Goal: Transaction & Acquisition: Purchase product/service

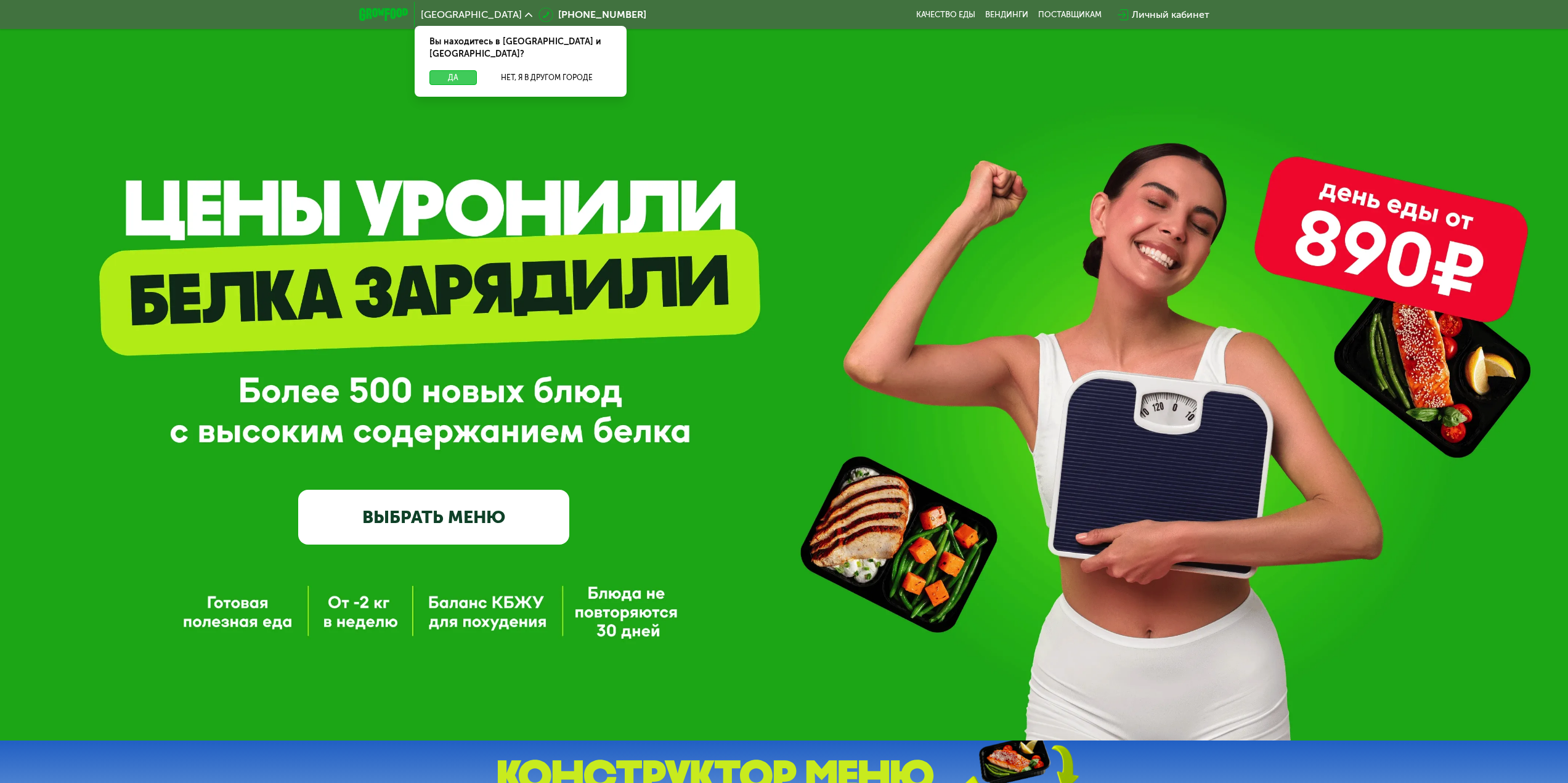
click at [458, 71] on button "Да" at bounding box center [453, 78] width 47 height 14
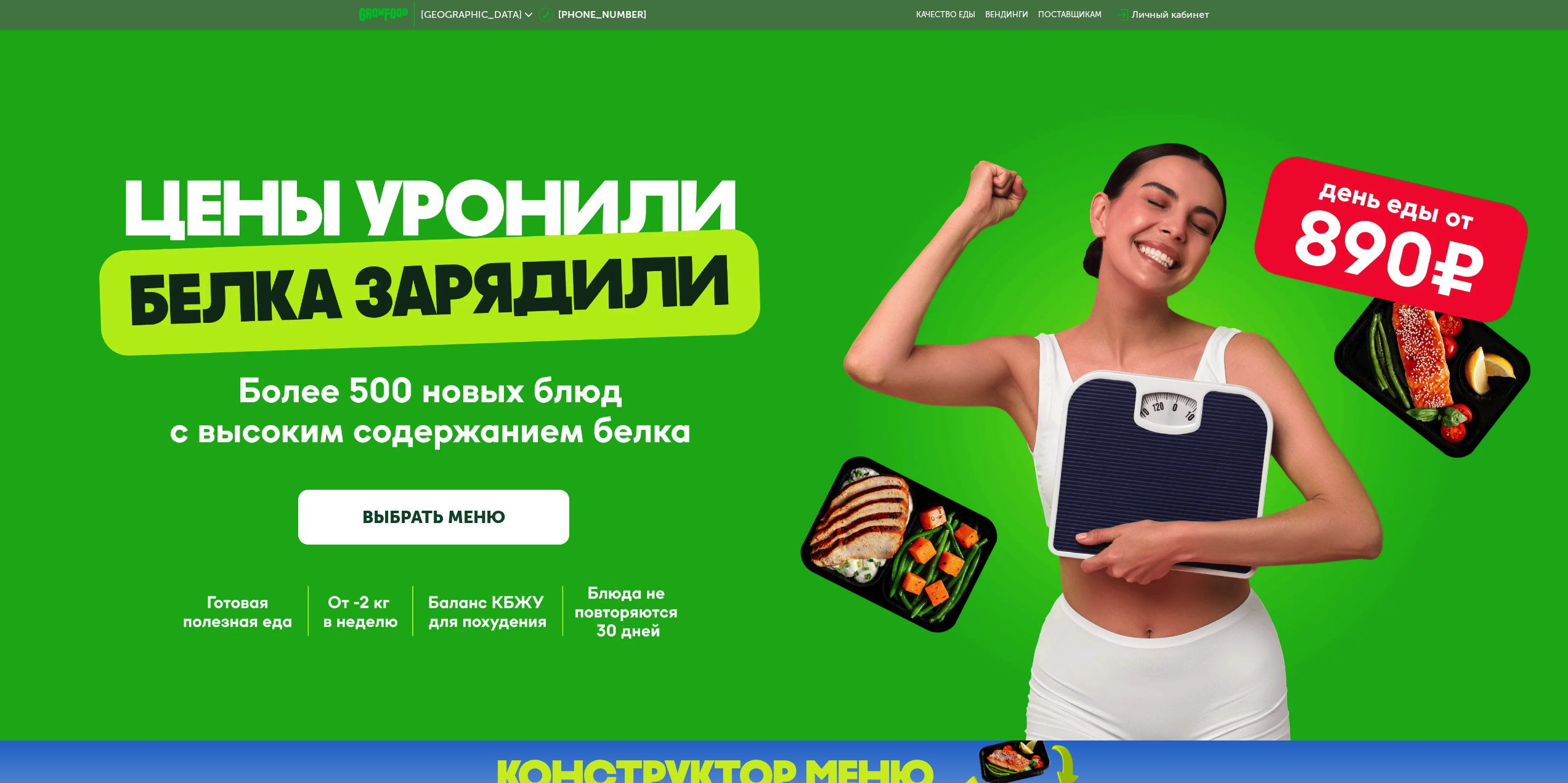
click at [489, 525] on link "ВЫБРАТЬ МЕНЮ" at bounding box center [433, 517] width 271 height 54
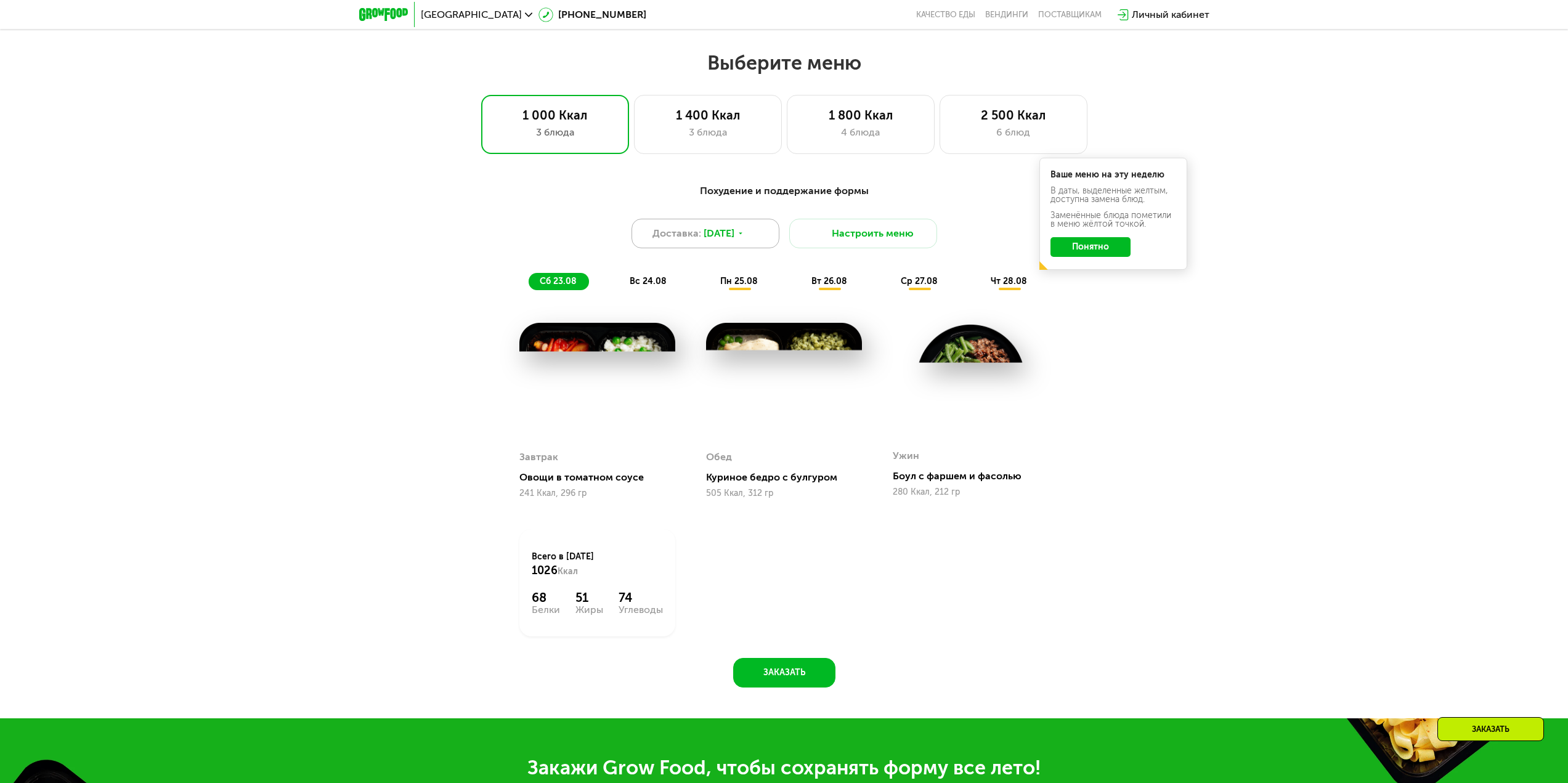
scroll to position [790, 0]
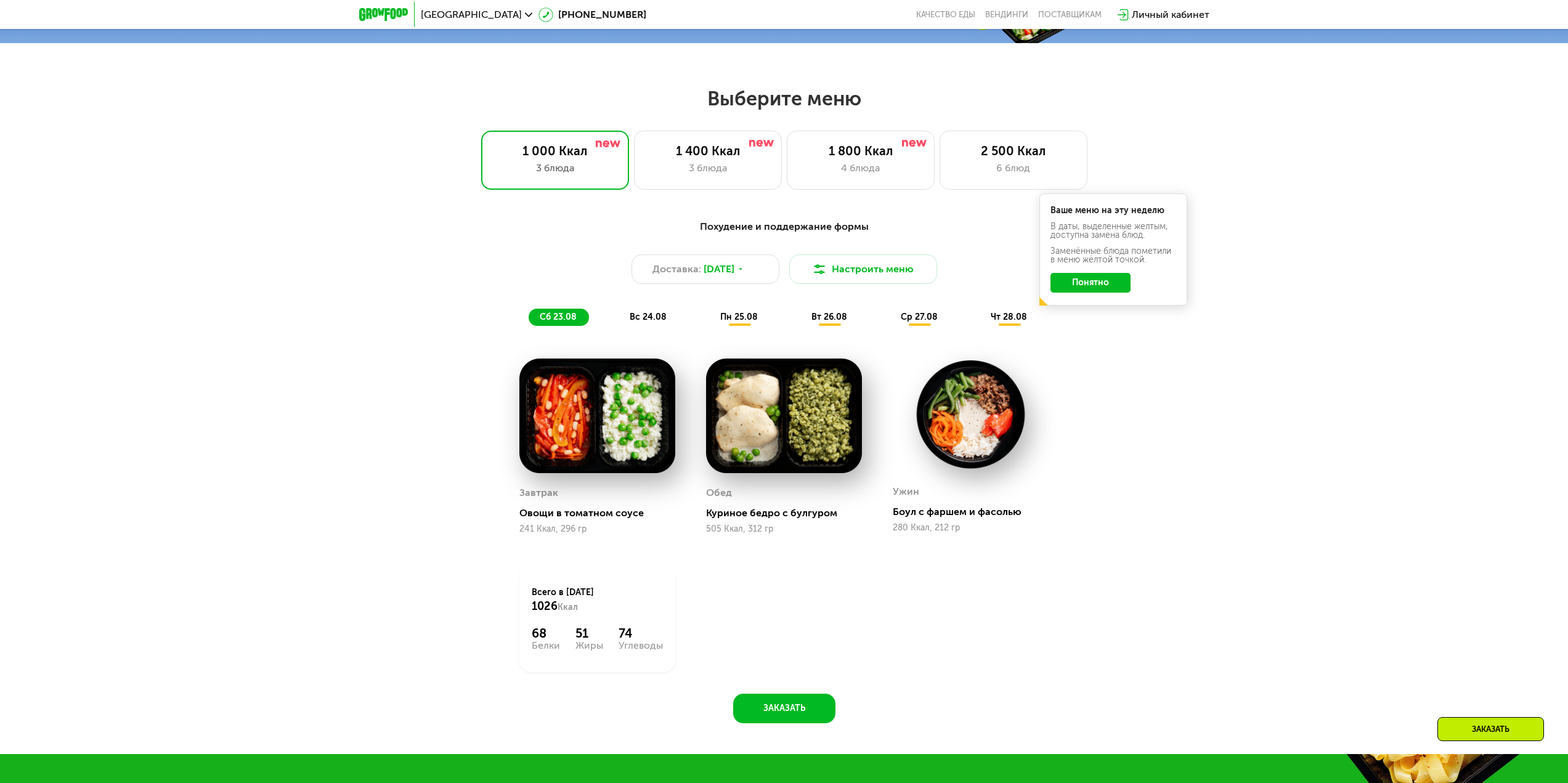
click at [1102, 287] on button "Понятно" at bounding box center [1090, 283] width 80 height 20
click at [735, 270] on span "[DATE]" at bounding box center [719, 269] width 31 height 14
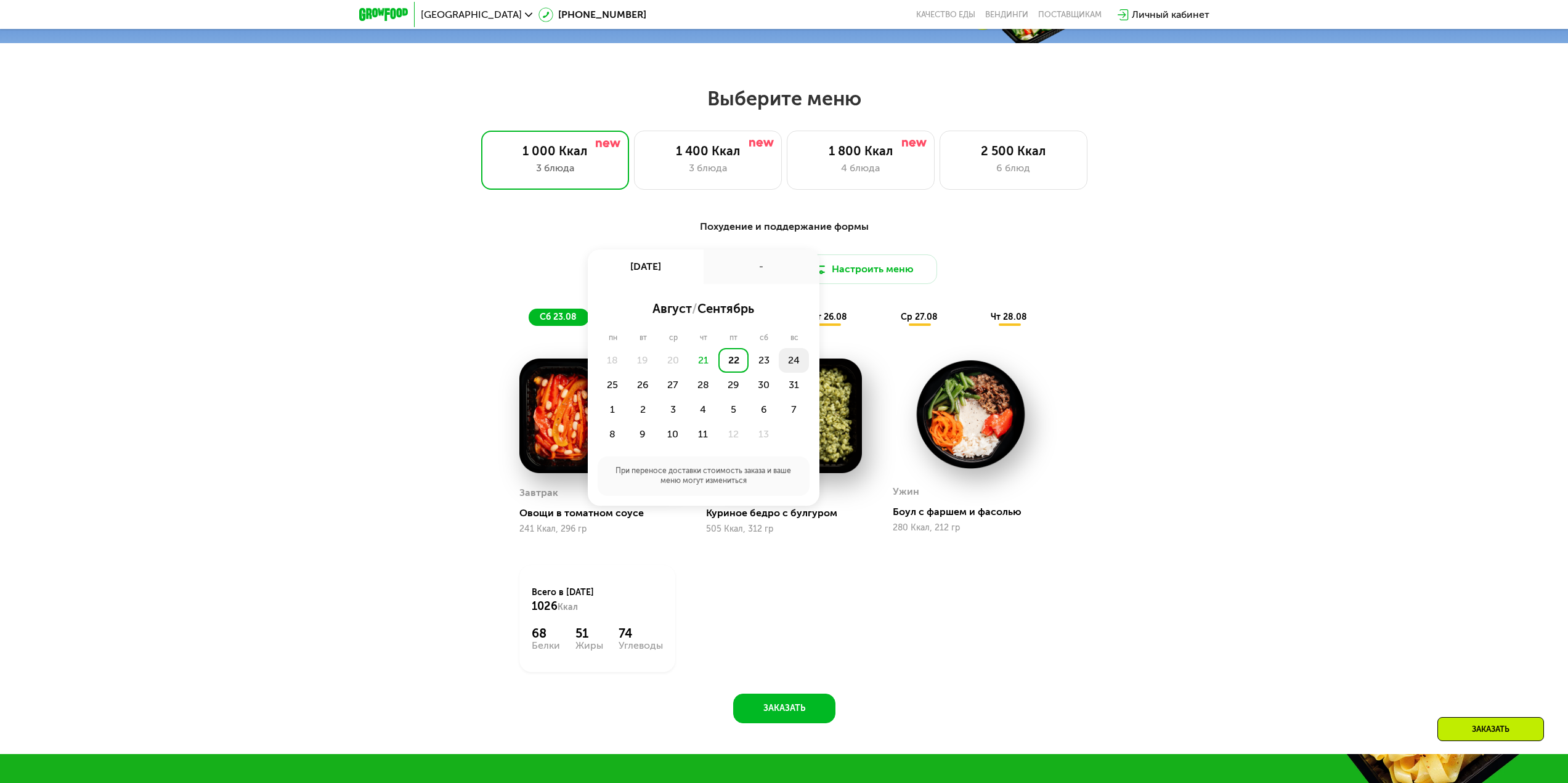
click at [628, 372] on div "24" at bounding box center [613, 384] width 30 height 24
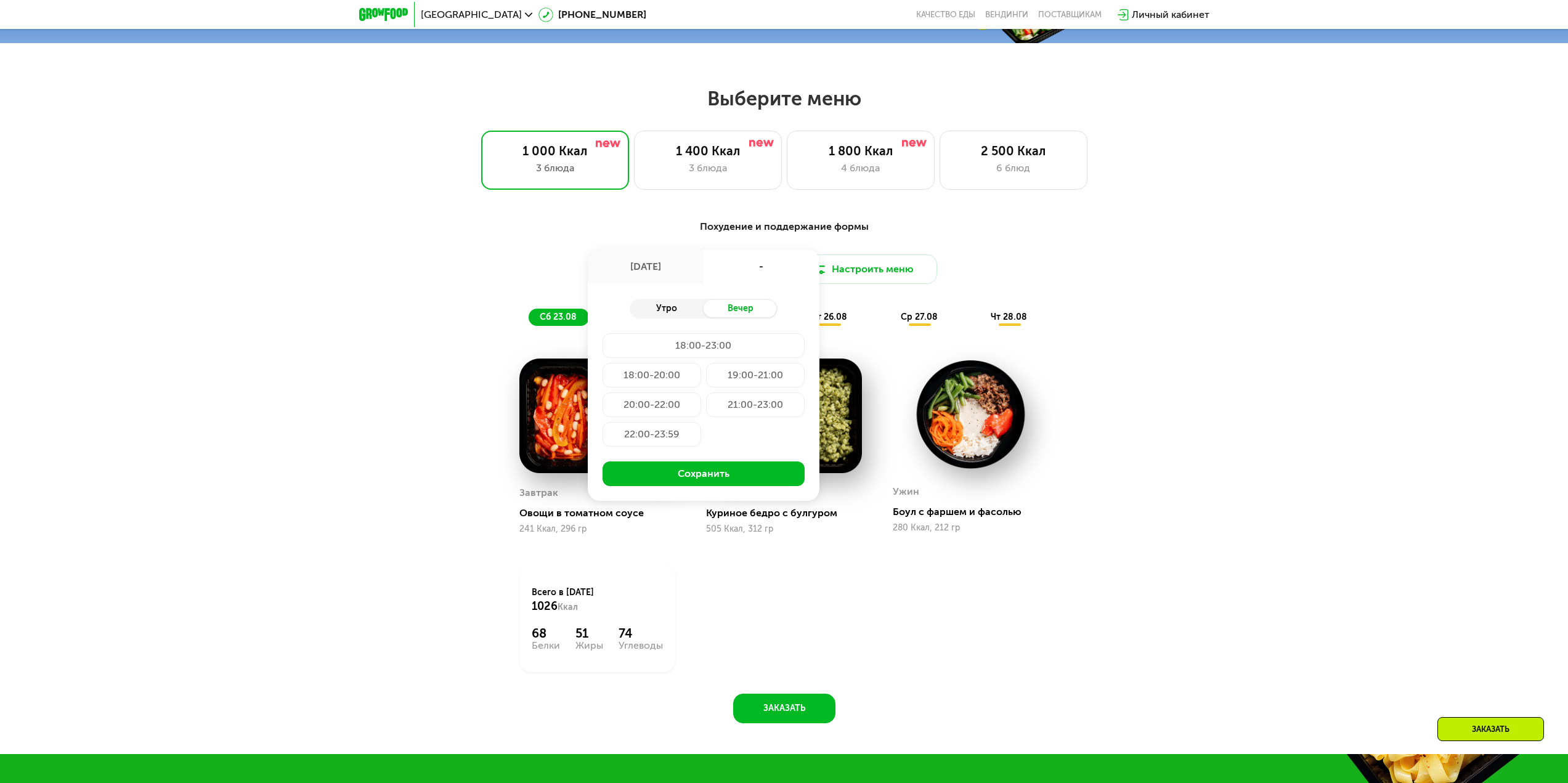
click at [674, 314] on div "Утро" at bounding box center [667, 308] width 74 height 17
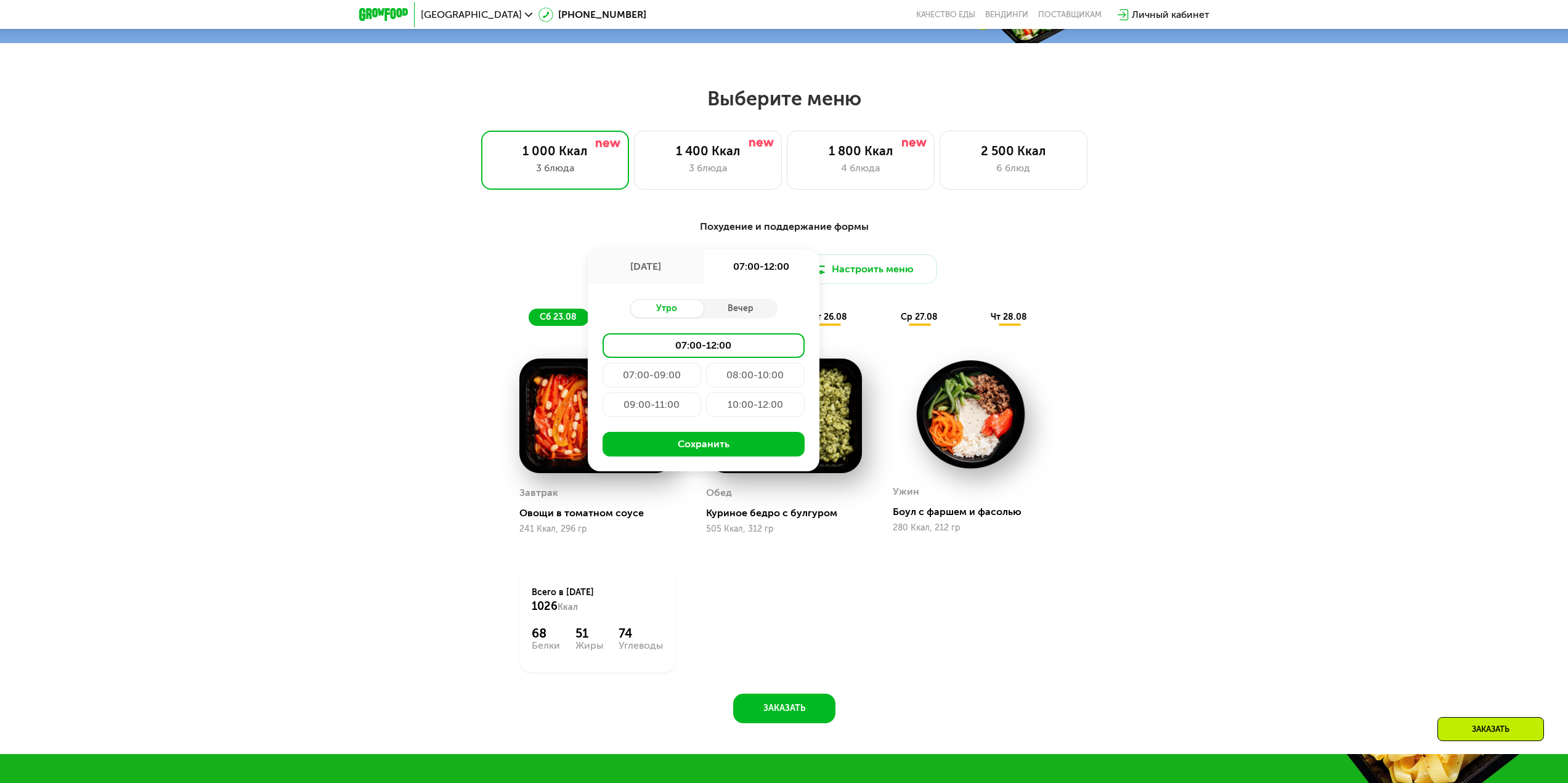
click at [701, 392] on div "08:00-10:00" at bounding box center [652, 404] width 99 height 24
click at [715, 444] on button "Сохранить" at bounding box center [704, 444] width 202 height 24
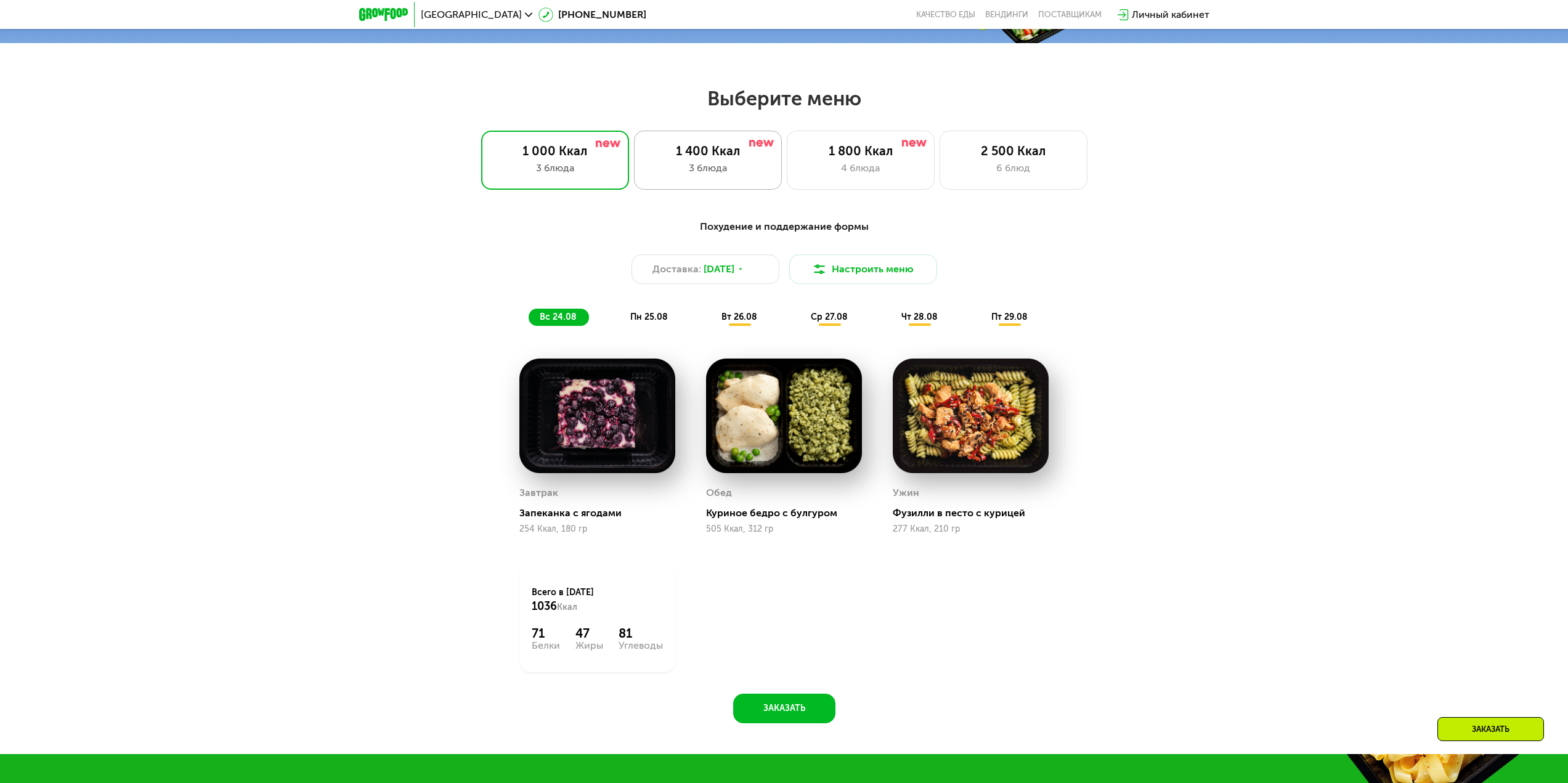
click at [700, 175] on div "3 блюда" at bounding box center [708, 168] width 122 height 14
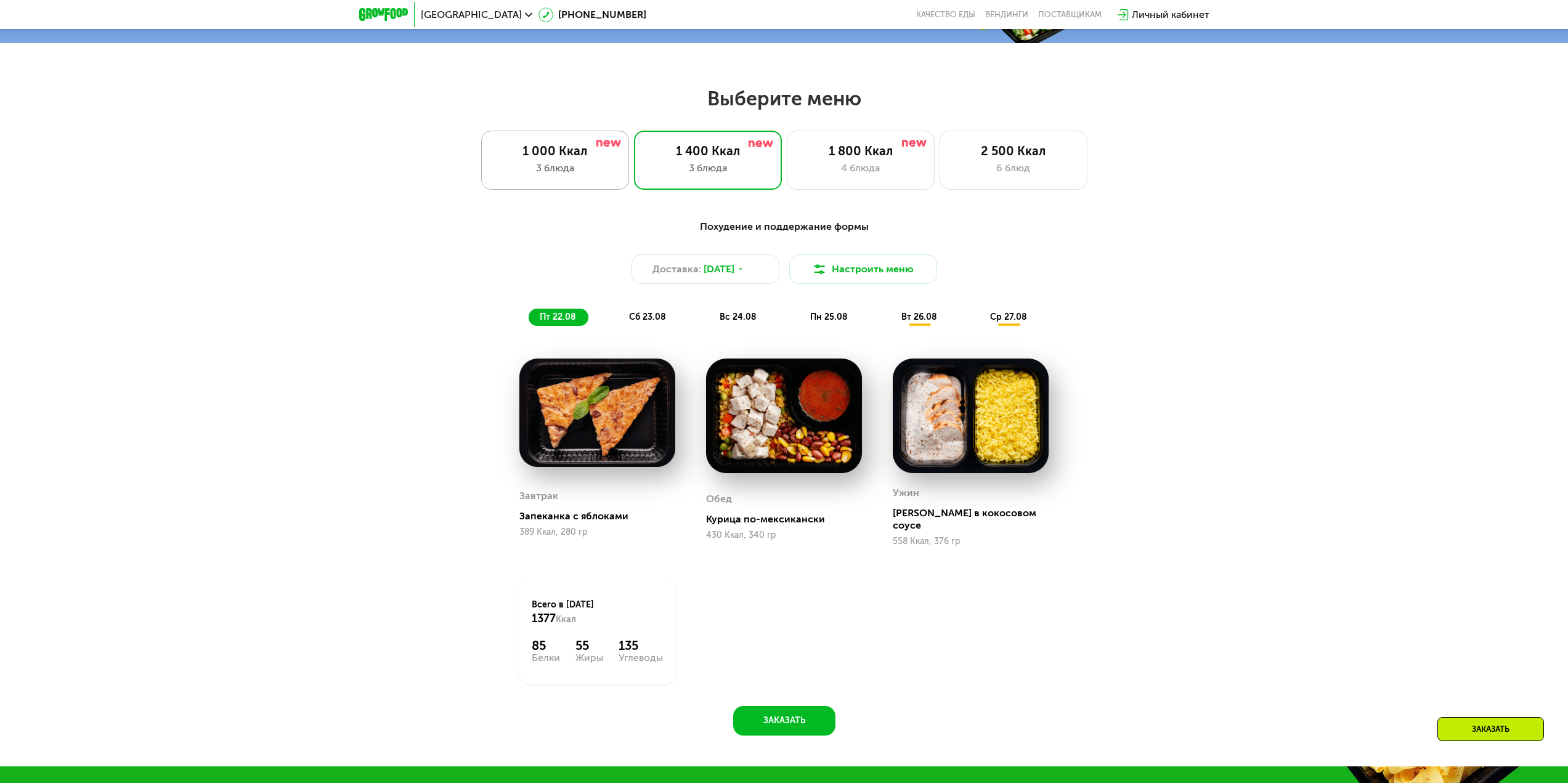
click at [593, 155] on div "1 000 Ккал" at bounding box center [555, 151] width 122 height 14
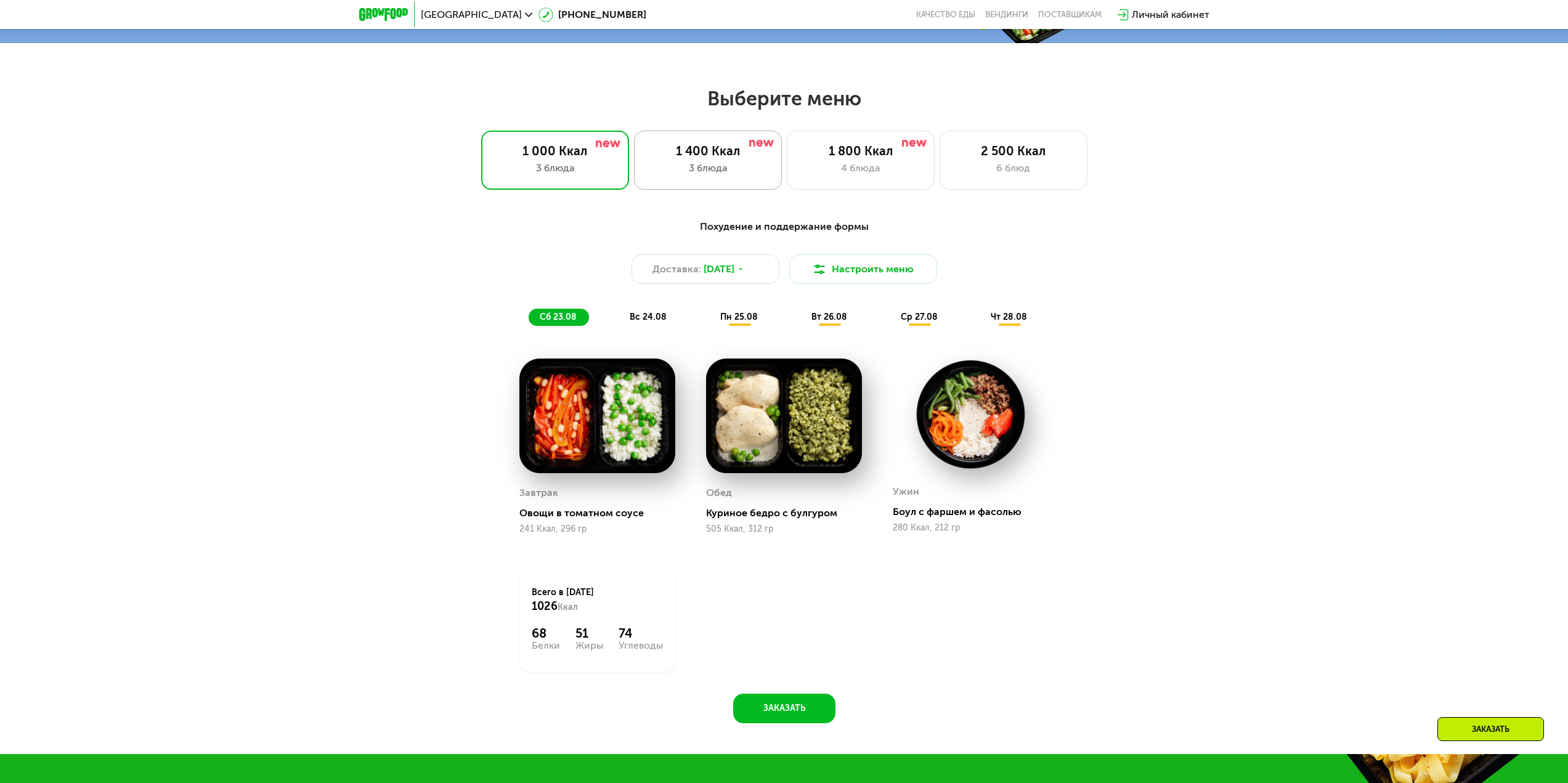
click at [675, 174] on div "3 блюда" at bounding box center [708, 168] width 122 height 14
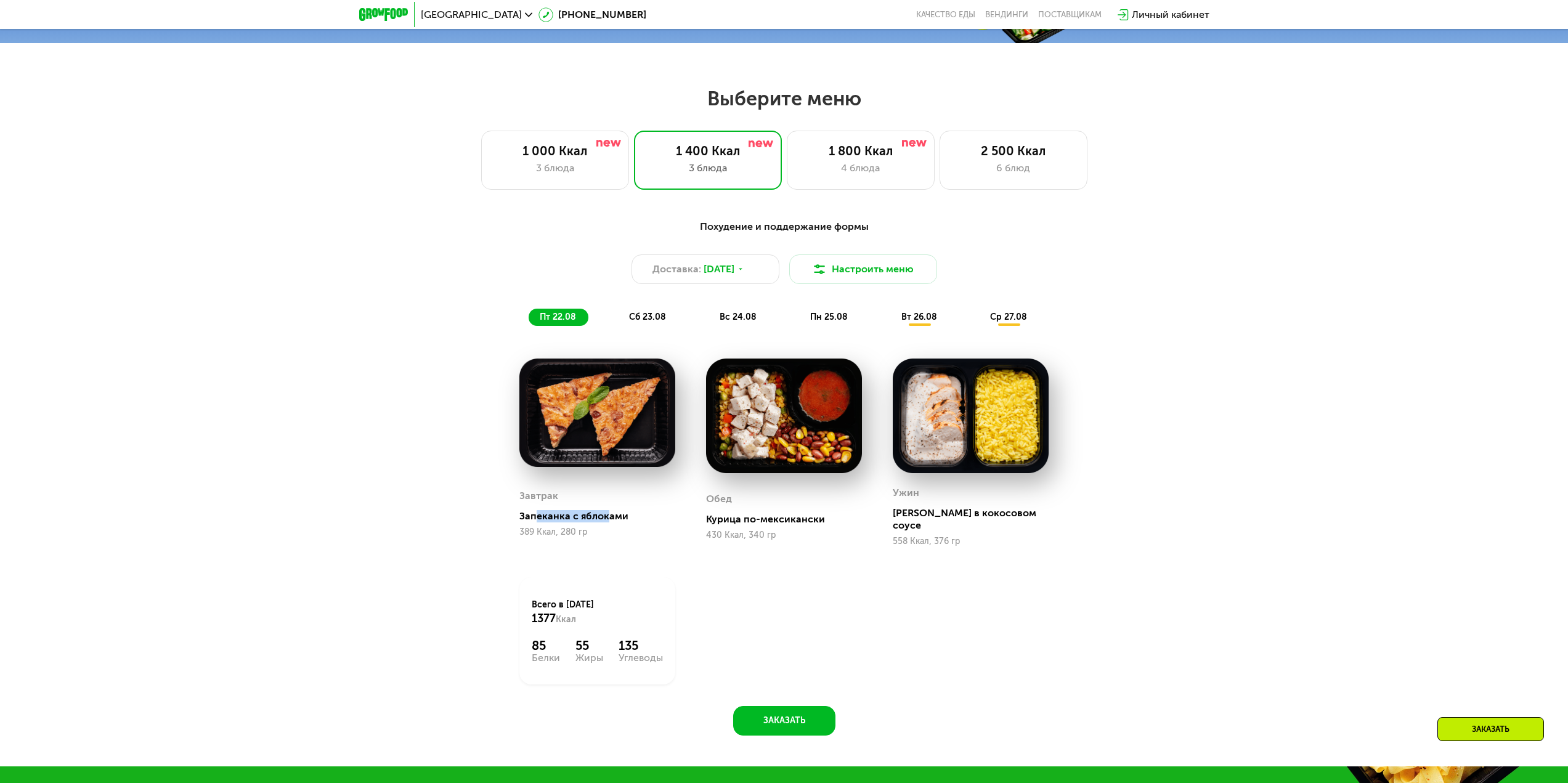
drag, startPoint x: 537, startPoint y: 512, endPoint x: 605, endPoint y: 506, distance: 68.3
click at [605, 506] on div "Завтрак Запеканка с яблоками 389 Ккал, 280 гр" at bounding box center [597, 512] width 156 height 70
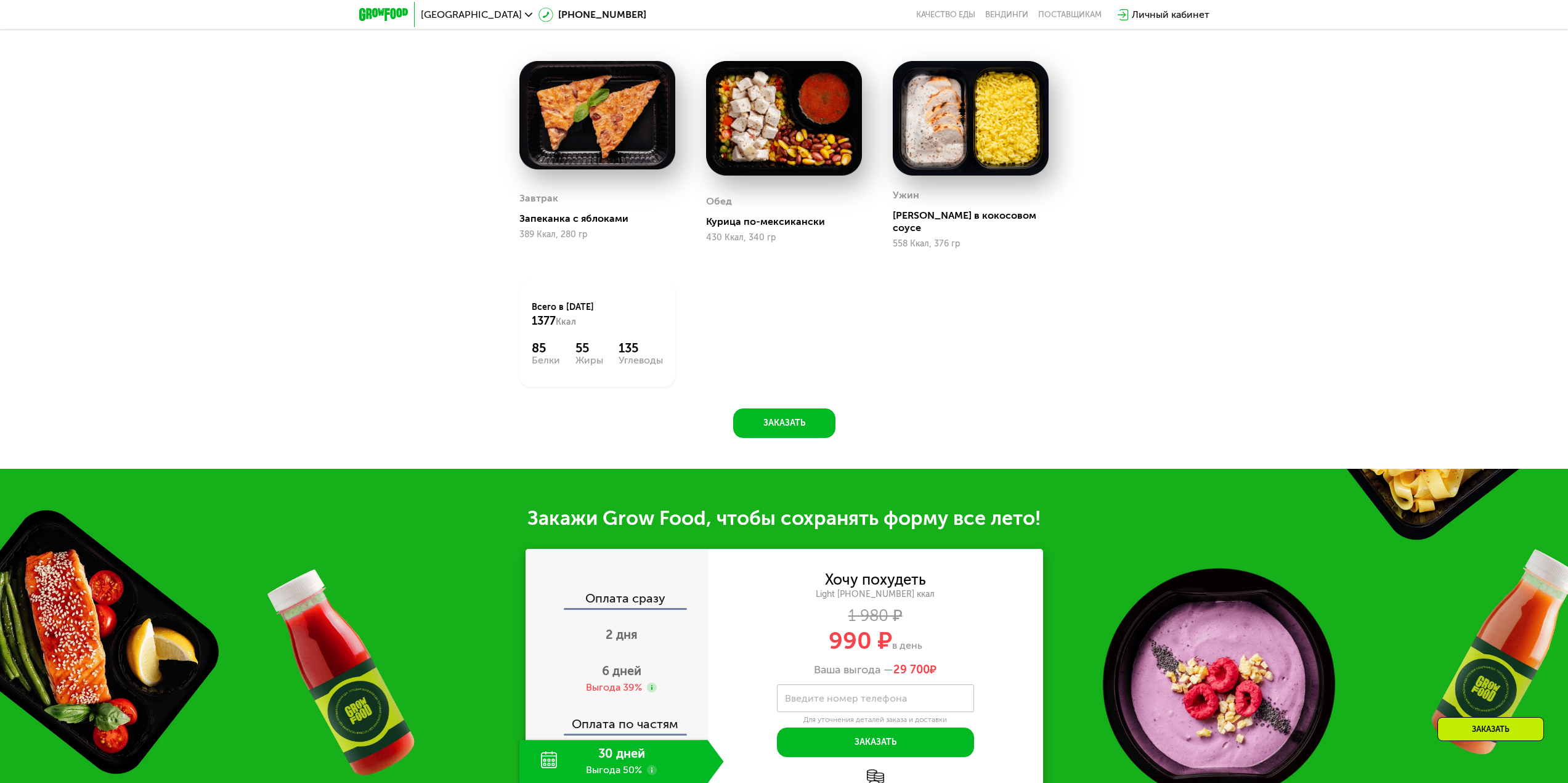
scroll to position [1097, 0]
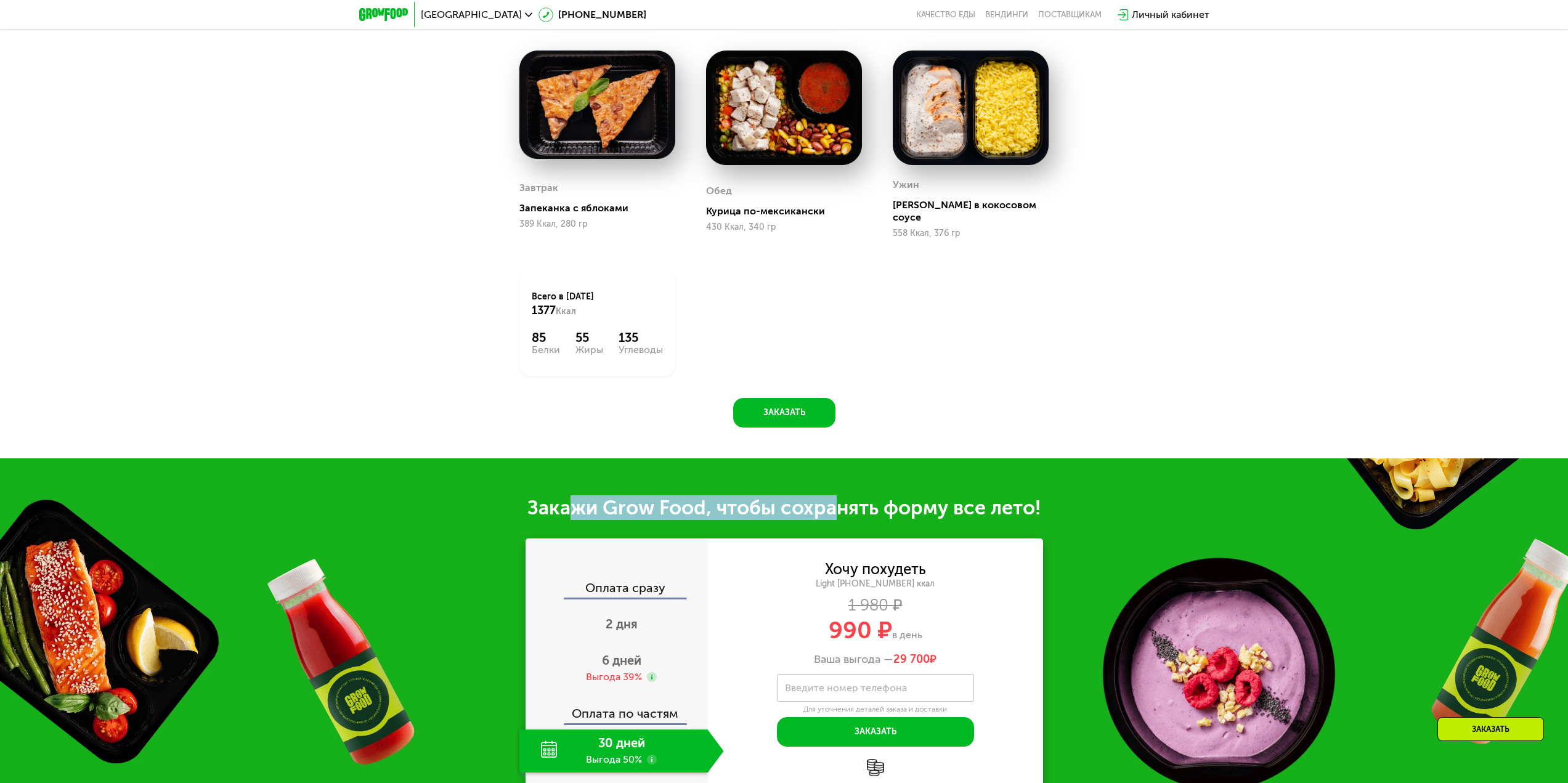
drag, startPoint x: 606, startPoint y: 497, endPoint x: 836, endPoint y: 497, distance: 230.0
click at [835, 497] on div "Закажи Grow Food, чтобы сохранять форму все лето!" at bounding box center [784, 507] width 1568 height 24
click at [836, 497] on div "Закажи Grow Food, чтобы сохранять форму все лето!" at bounding box center [784, 507] width 1568 height 24
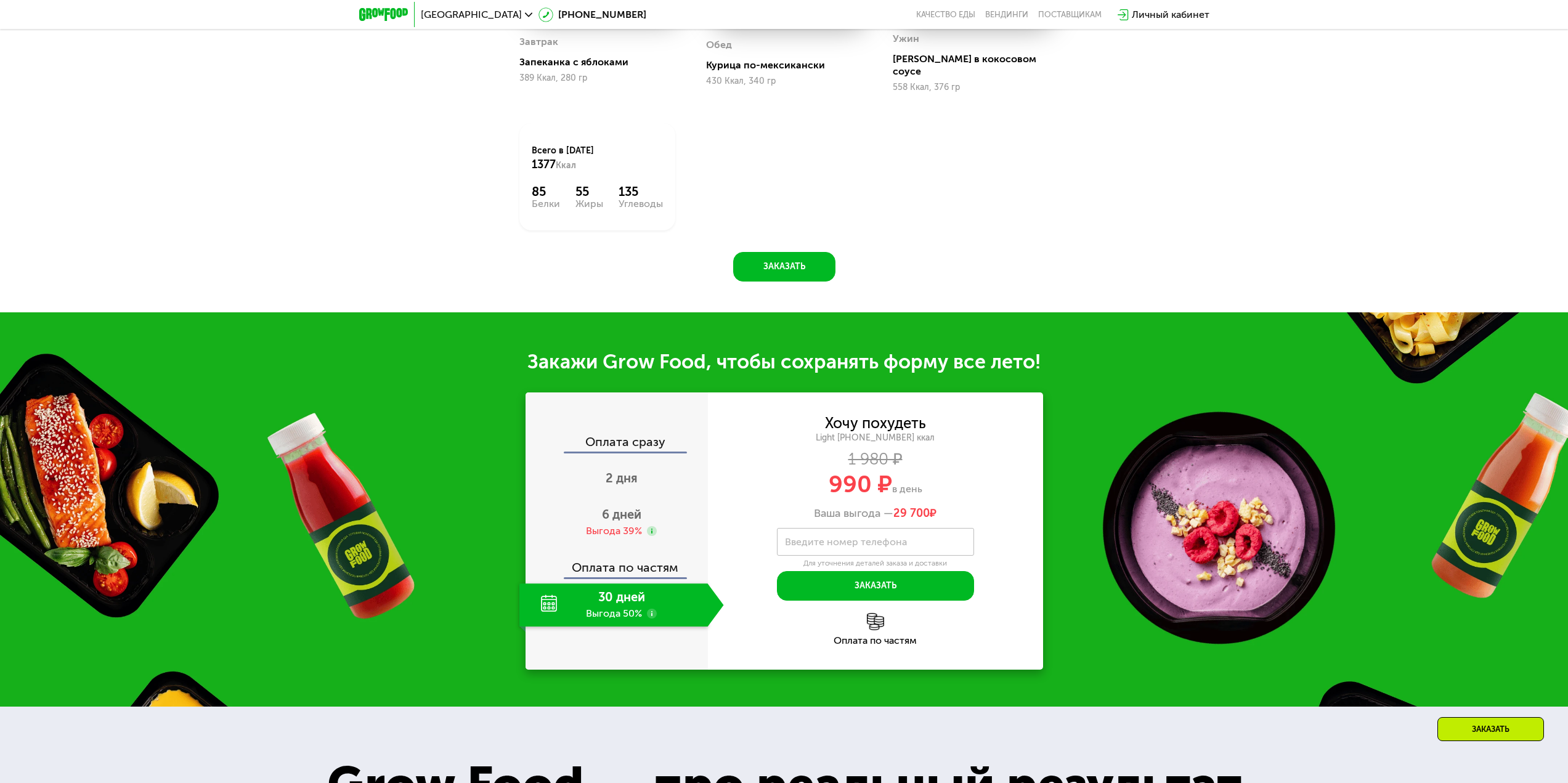
scroll to position [1283, 0]
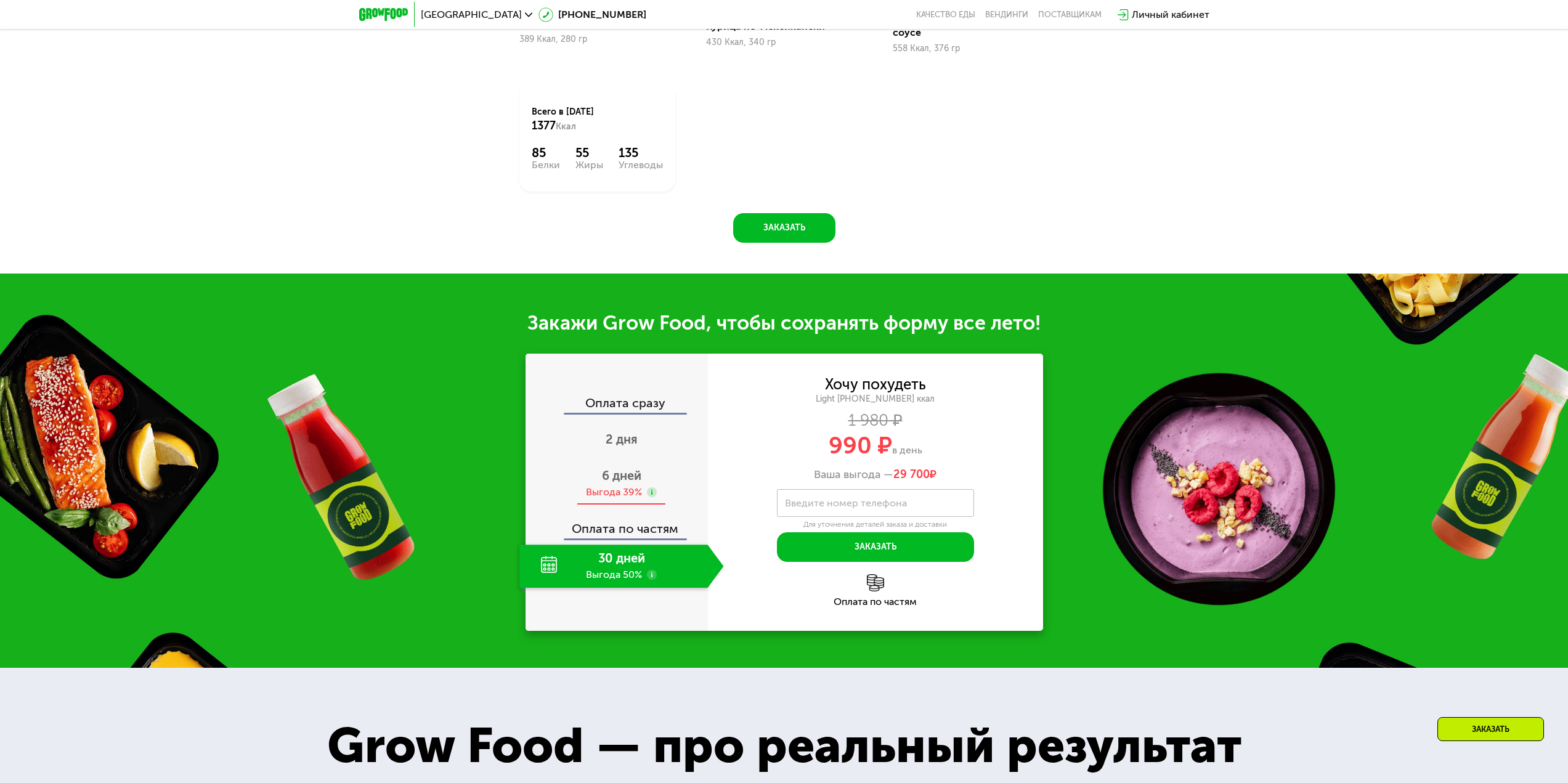
click at [620, 468] on span "6 дней" at bounding box center [622, 475] width 40 height 14
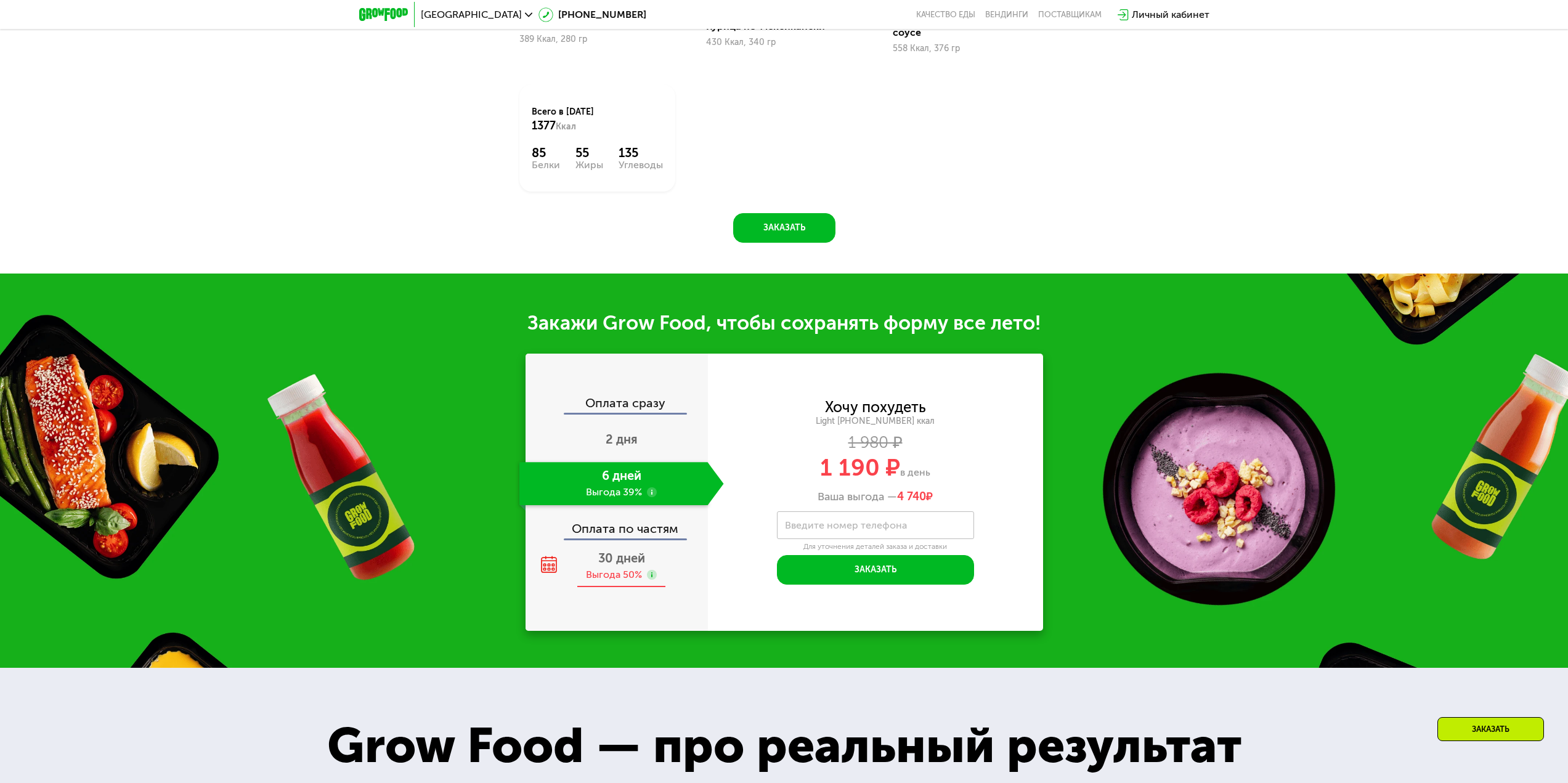
click at [610, 552] on span "30 дней" at bounding box center [621, 558] width 47 height 14
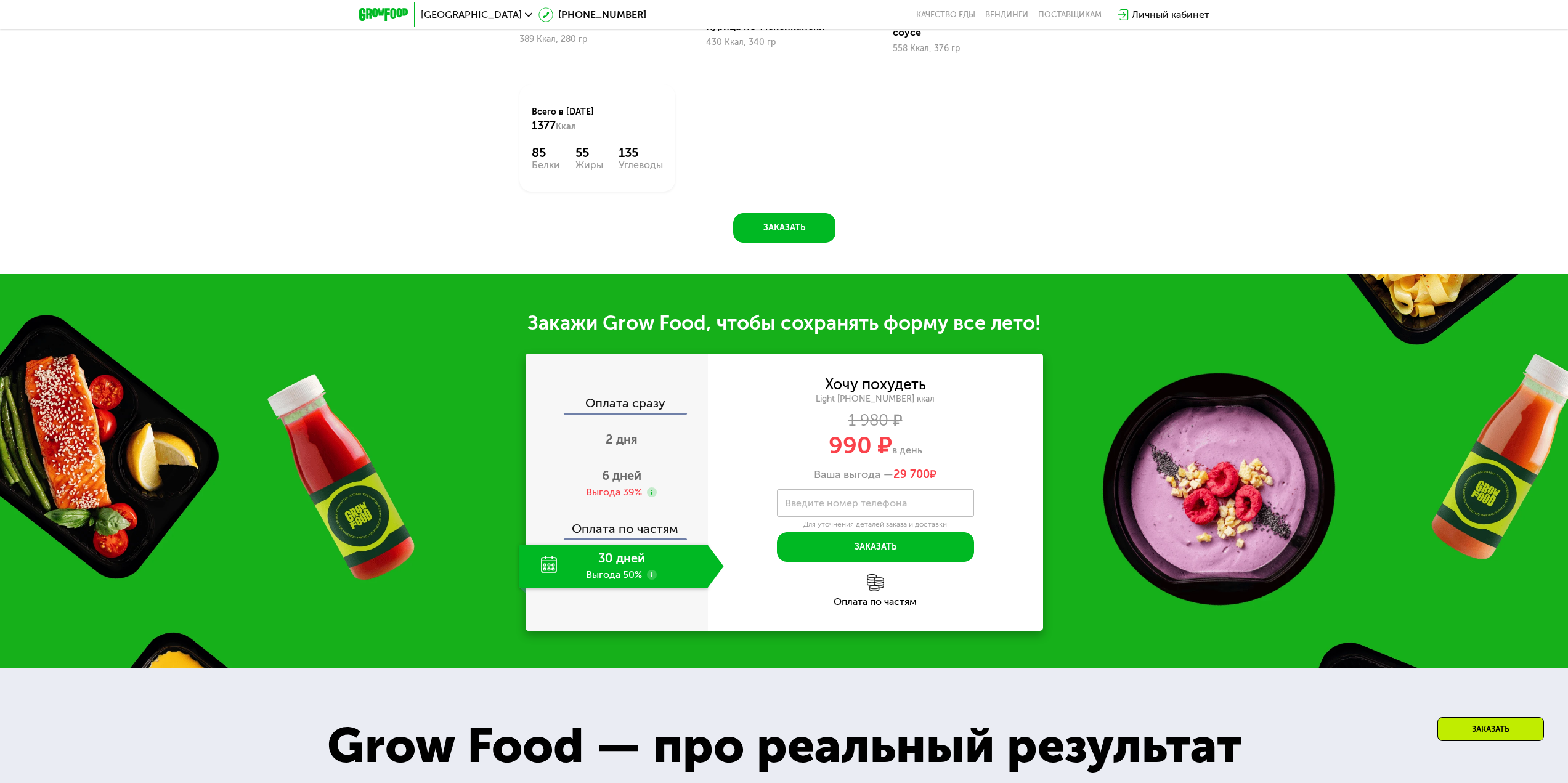
click at [649, 569] on use at bounding box center [651, 574] width 10 height 10
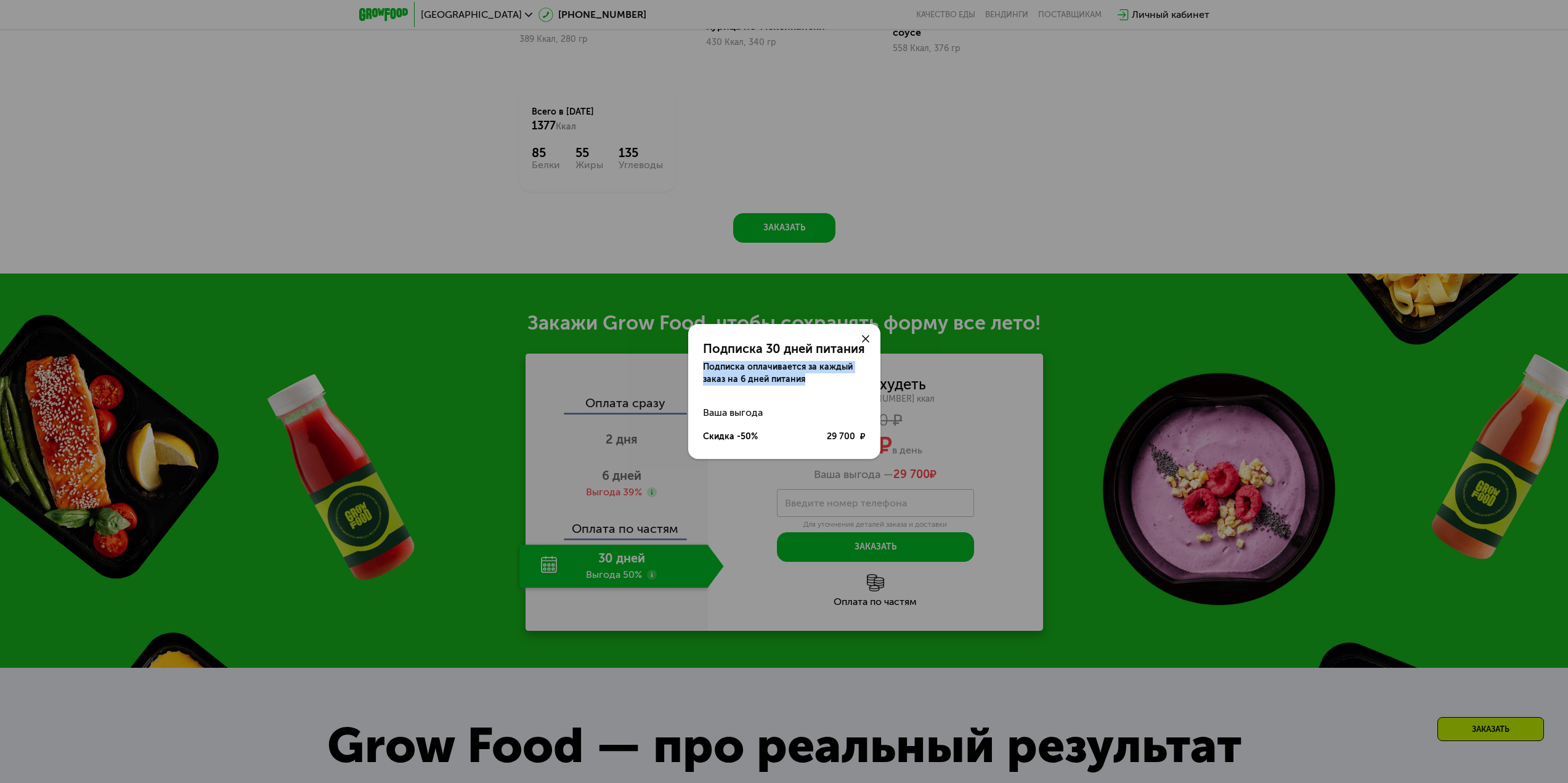
drag, startPoint x: 704, startPoint y: 363, endPoint x: 808, endPoint y: 378, distance: 105.1
click at [808, 378] on div "Подписка оплачивается за каждый заказ на 6 дней питания" at bounding box center [784, 373] width 163 height 24
click at [779, 380] on div "Подписка оплачивается за каждый заказ на 6 дней питания" at bounding box center [784, 373] width 163 height 24
drag, startPoint x: 708, startPoint y: 434, endPoint x: 821, endPoint y: 431, distance: 113.0
click at [821, 431] on div "Скидка -50% 29 700 ₽" at bounding box center [784, 437] width 163 height 24
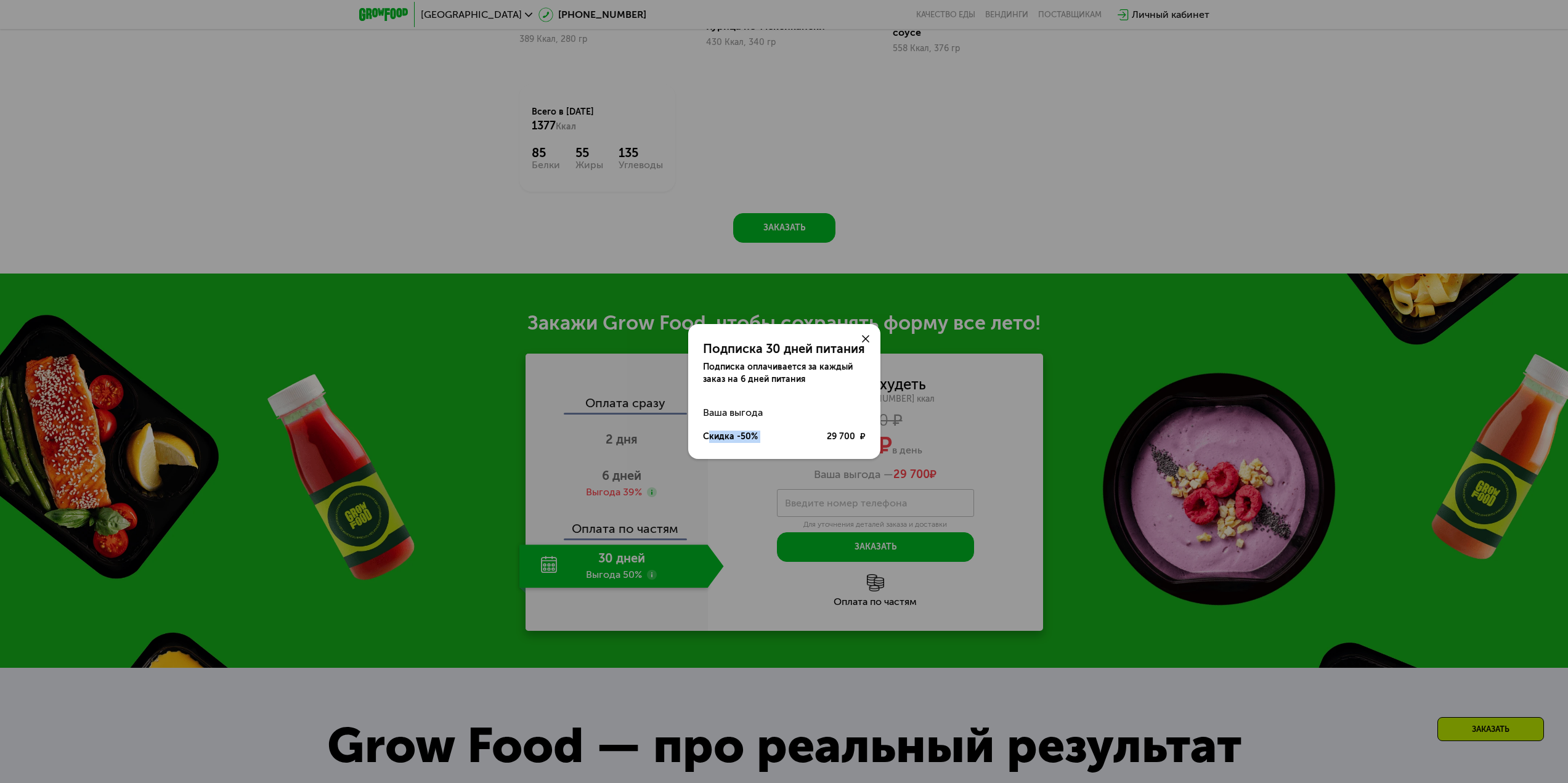
click at [821, 431] on div "Скидка -50% 29 700 ₽" at bounding box center [784, 437] width 163 height 24
click at [862, 342] on icon at bounding box center [865, 338] width 7 height 7
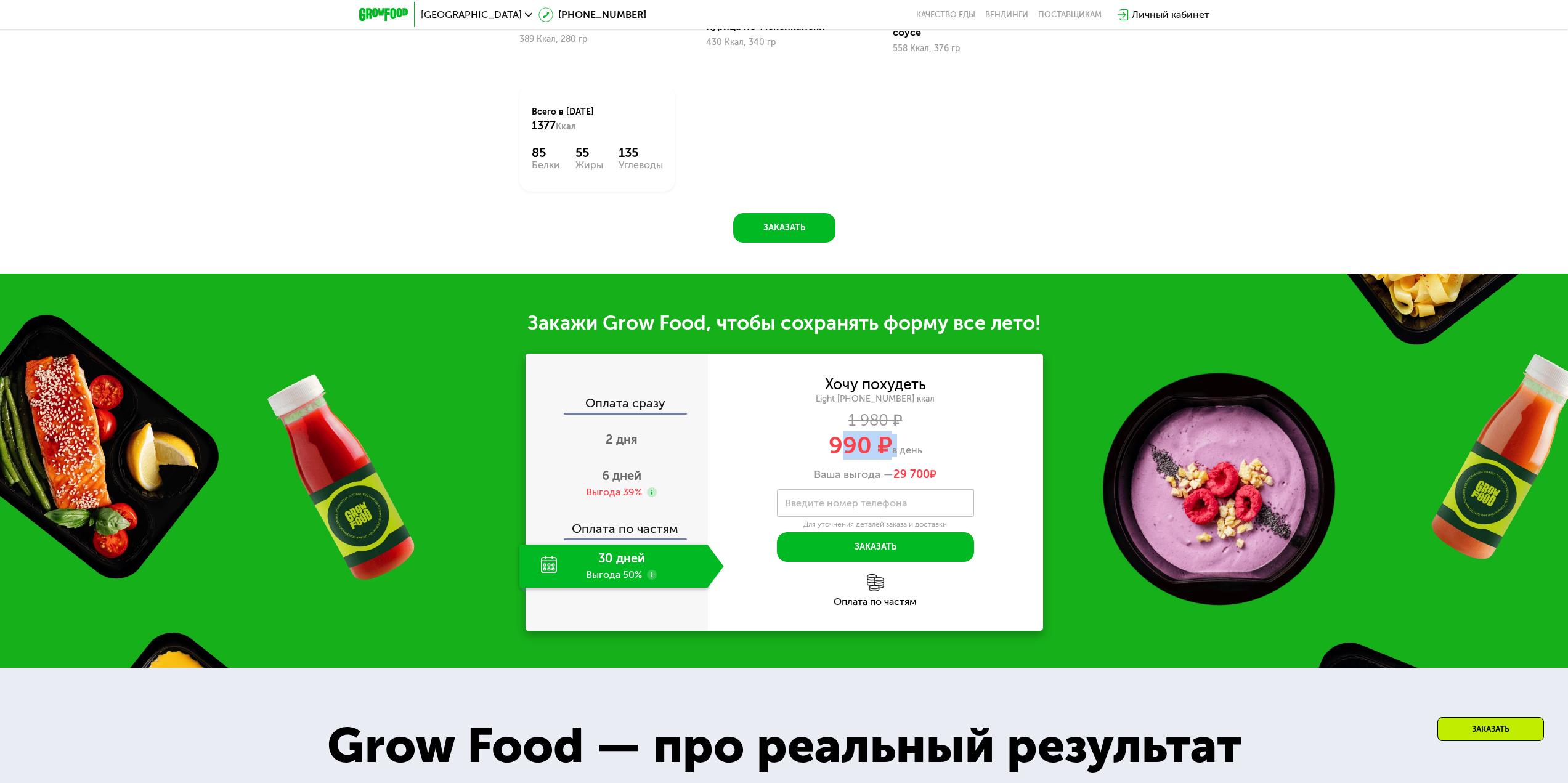
drag, startPoint x: 841, startPoint y: 436, endPoint x: 892, endPoint y: 431, distance: 51.2
click at [892, 434] on div "990 ₽ в день" at bounding box center [876, 446] width 335 height 24
click at [611, 462] on div "6 дней Выгода 39%" at bounding box center [622, 483] width 204 height 43
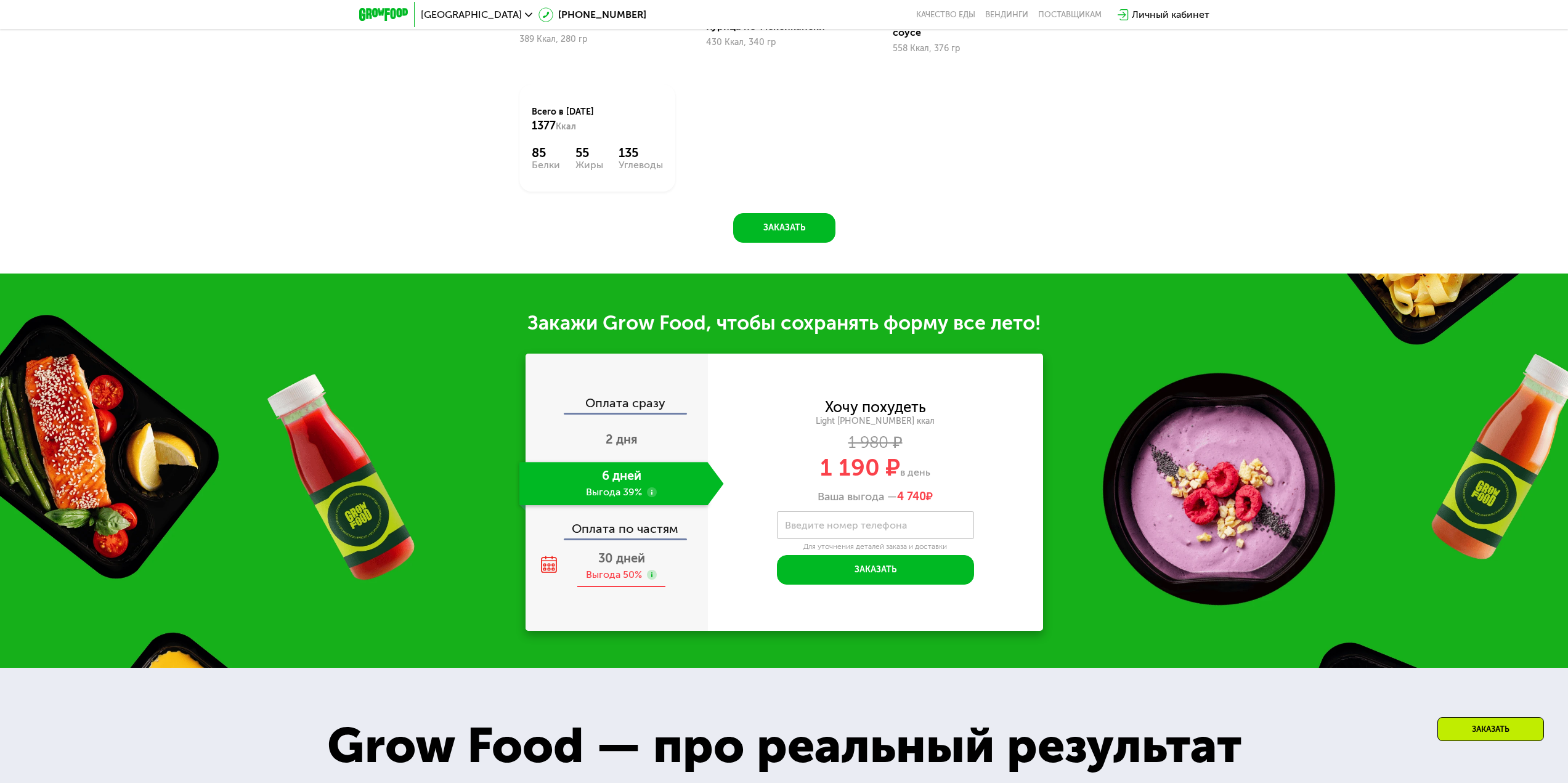
click at [603, 568] on div "Выгода 50%" at bounding box center [614, 575] width 56 height 14
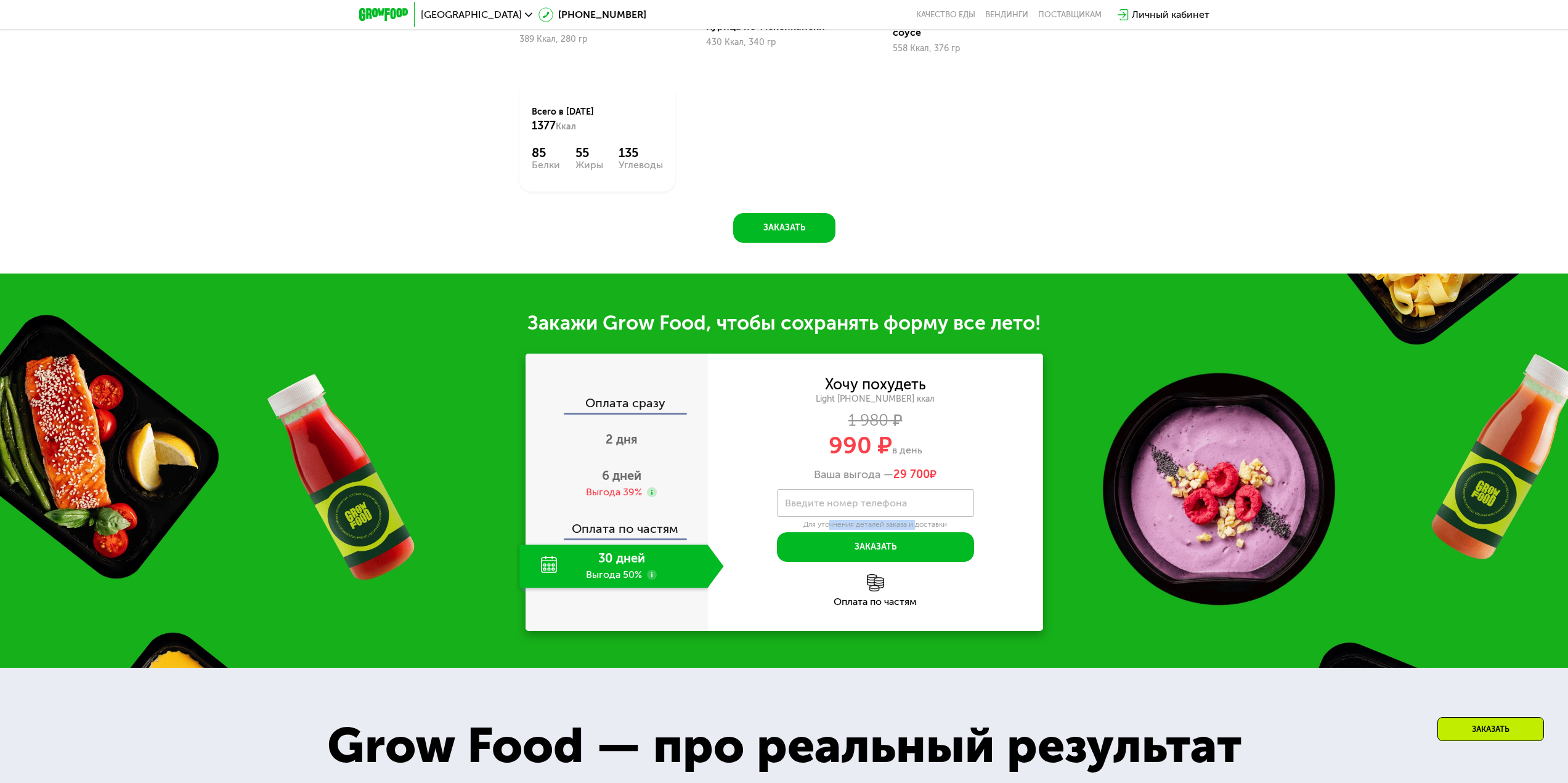
drag, startPoint x: 831, startPoint y: 517, endPoint x: 914, endPoint y: 517, distance: 83.0
click at [914, 520] on div "Для уточнения деталей заказа и доставки" at bounding box center [875, 525] width 197 height 10
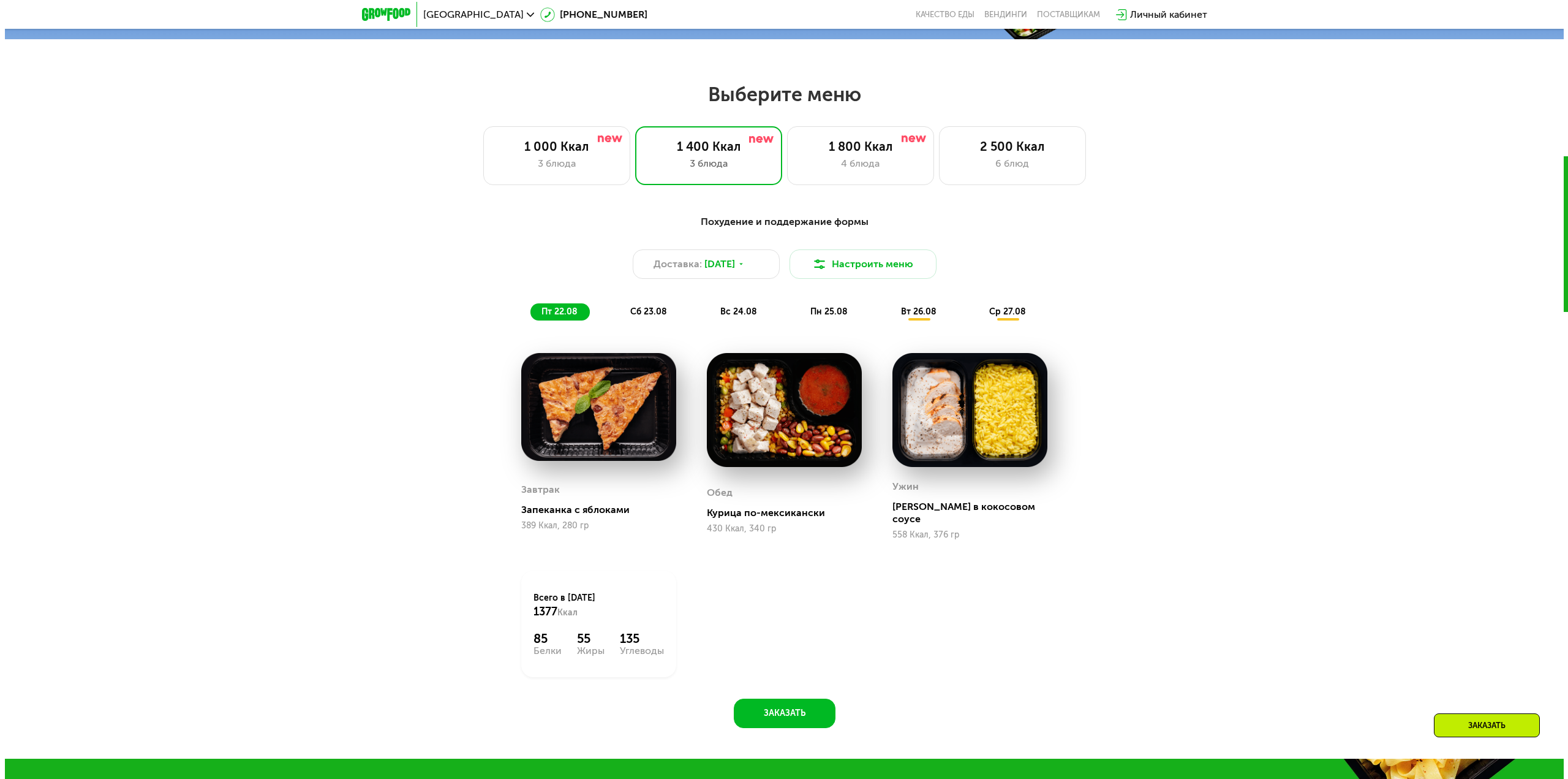
scroll to position [786, 0]
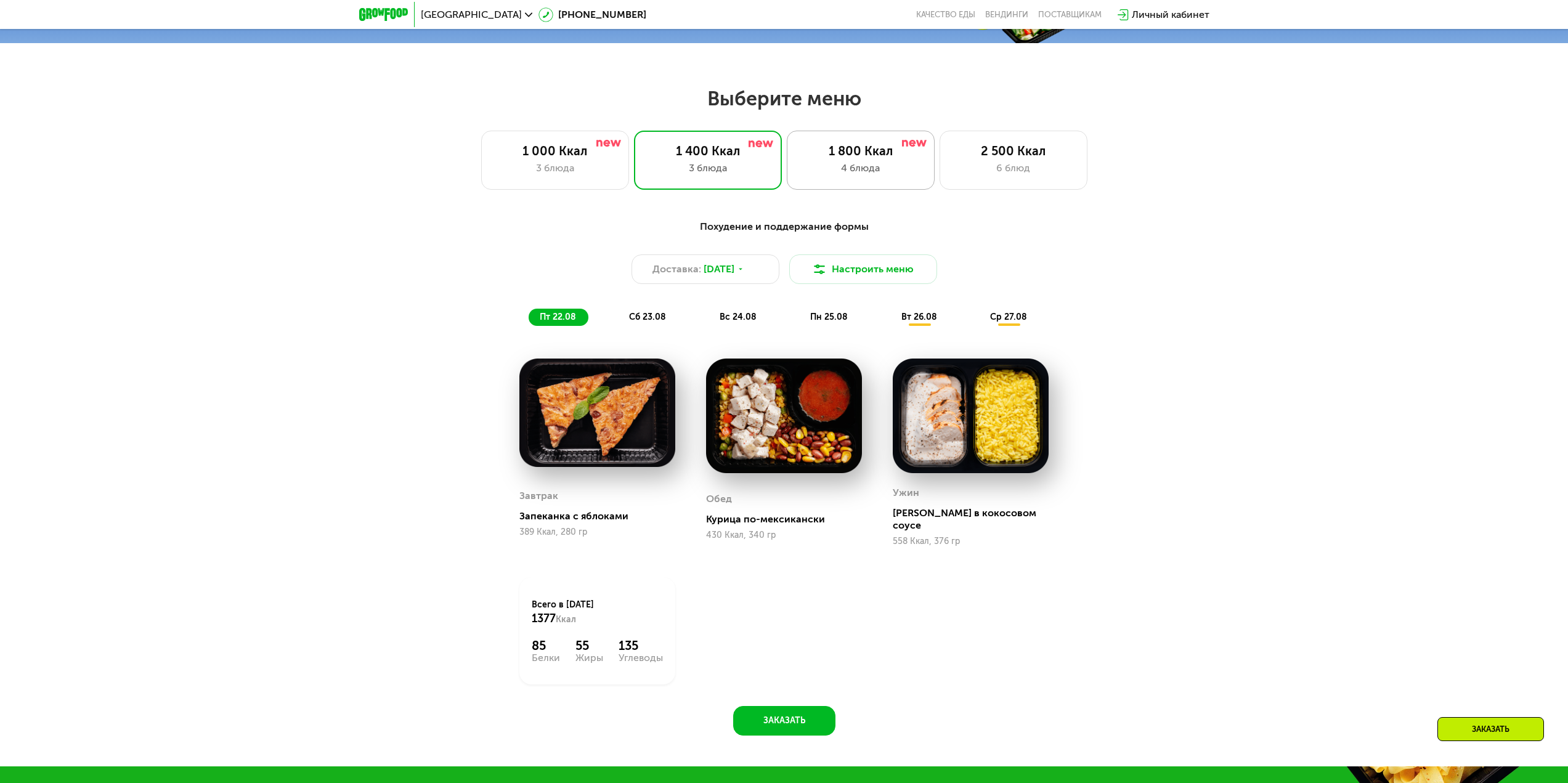
click at [813, 168] on div "4 блюда" at bounding box center [860, 168] width 122 height 14
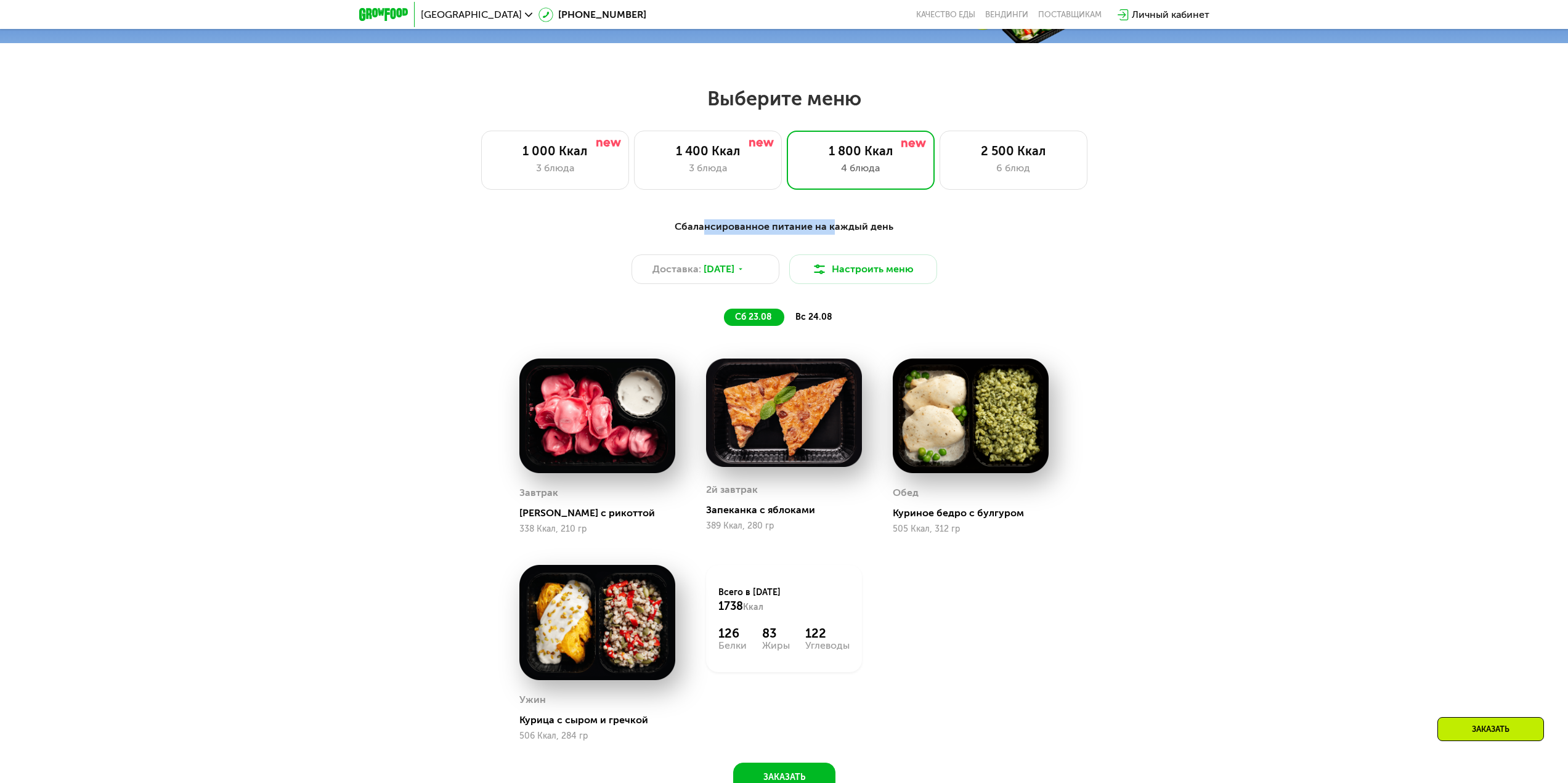
drag, startPoint x: 708, startPoint y: 229, endPoint x: 833, endPoint y: 228, distance: 125.0
click at [833, 228] on div "Сбалансированное питание на каждый день" at bounding box center [784, 227] width 729 height 15
click at [855, 276] on button "Настроить меню" at bounding box center [863, 269] width 148 height 30
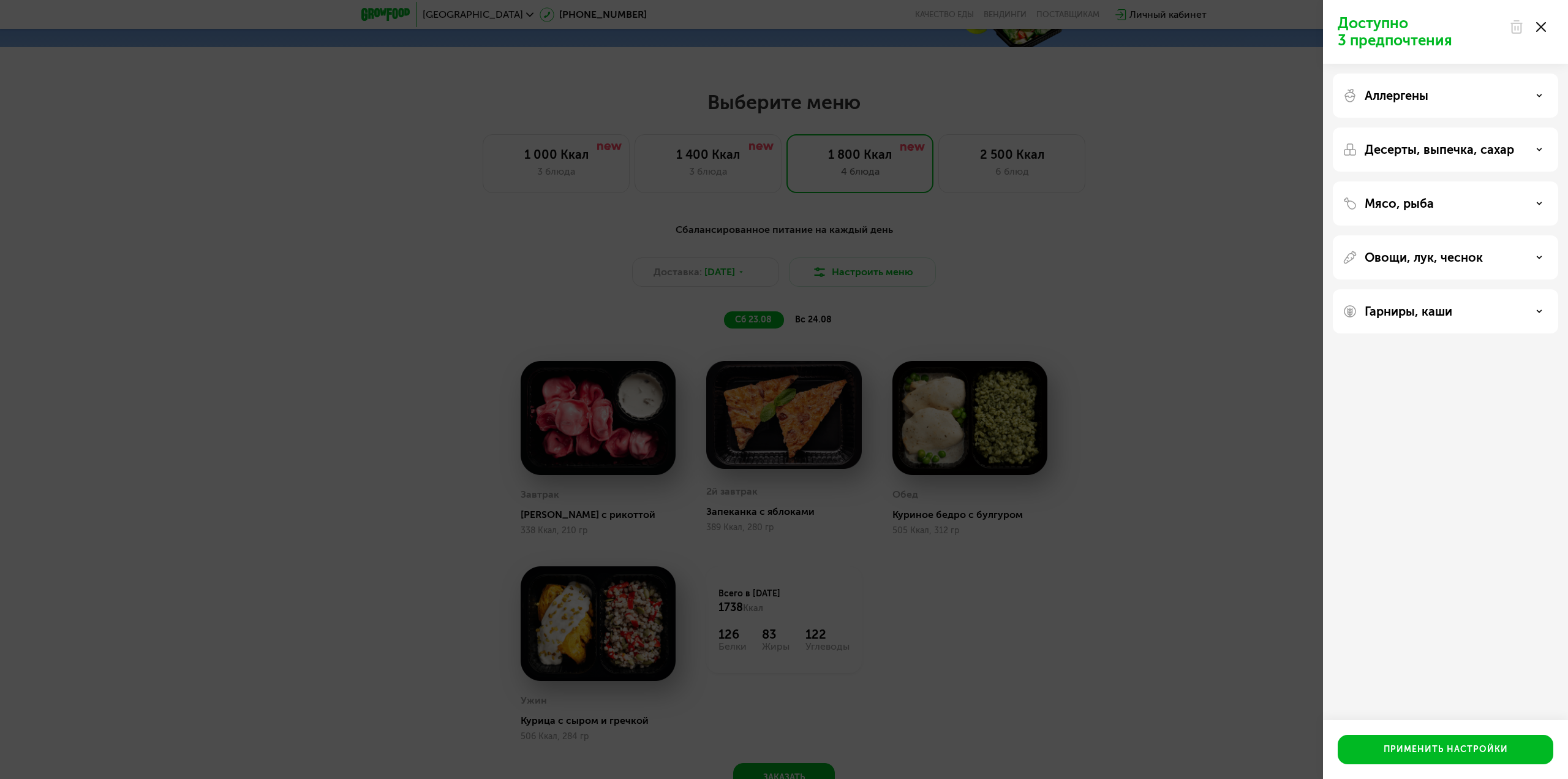
click at [1426, 127] on div "Аллергены" at bounding box center [1445, 149] width 225 height 44
click at [1424, 98] on p "Аллергены" at bounding box center [1396, 96] width 64 height 14
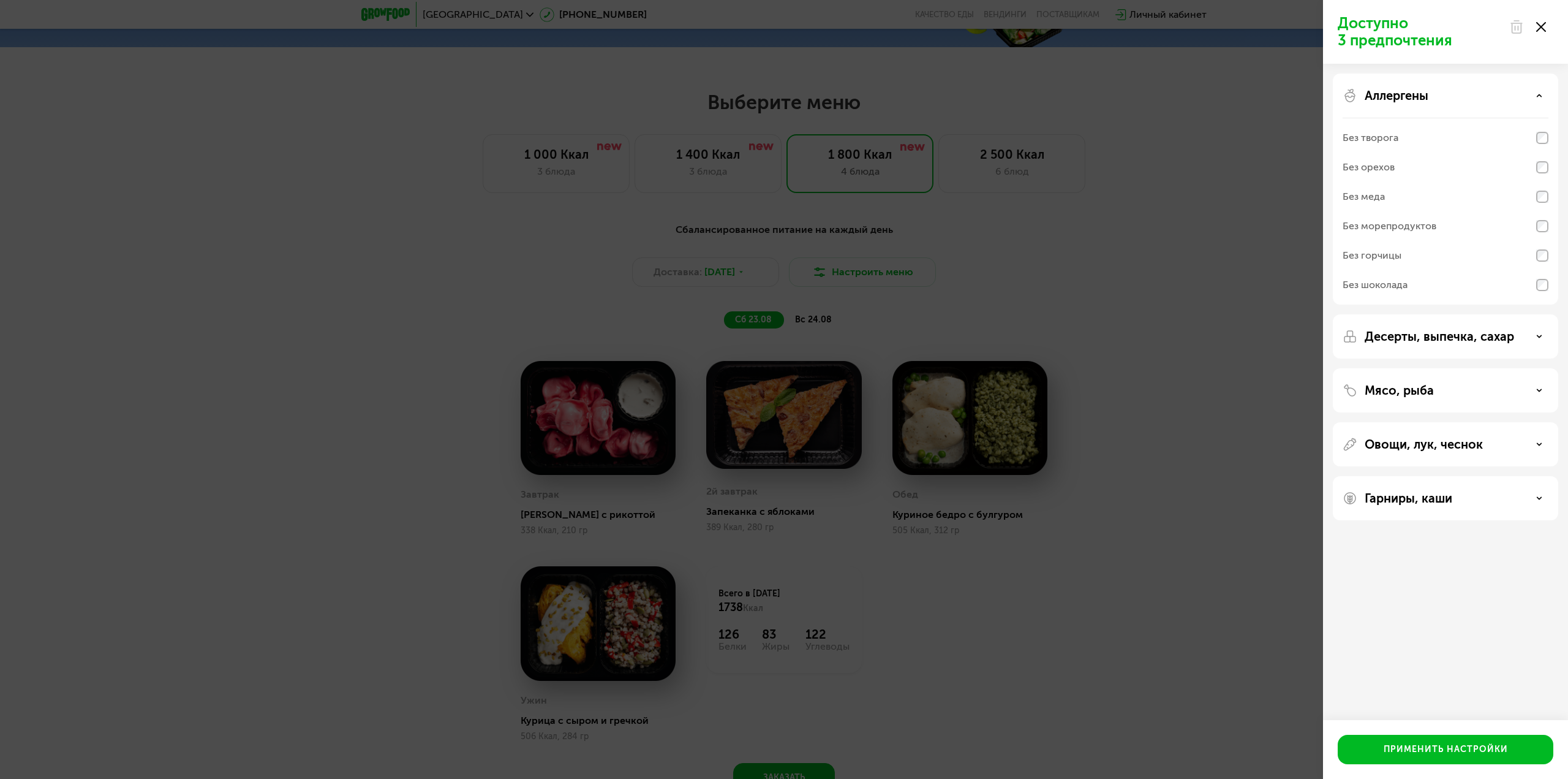
click at [1424, 98] on p "Аллергены" at bounding box center [1396, 96] width 64 height 14
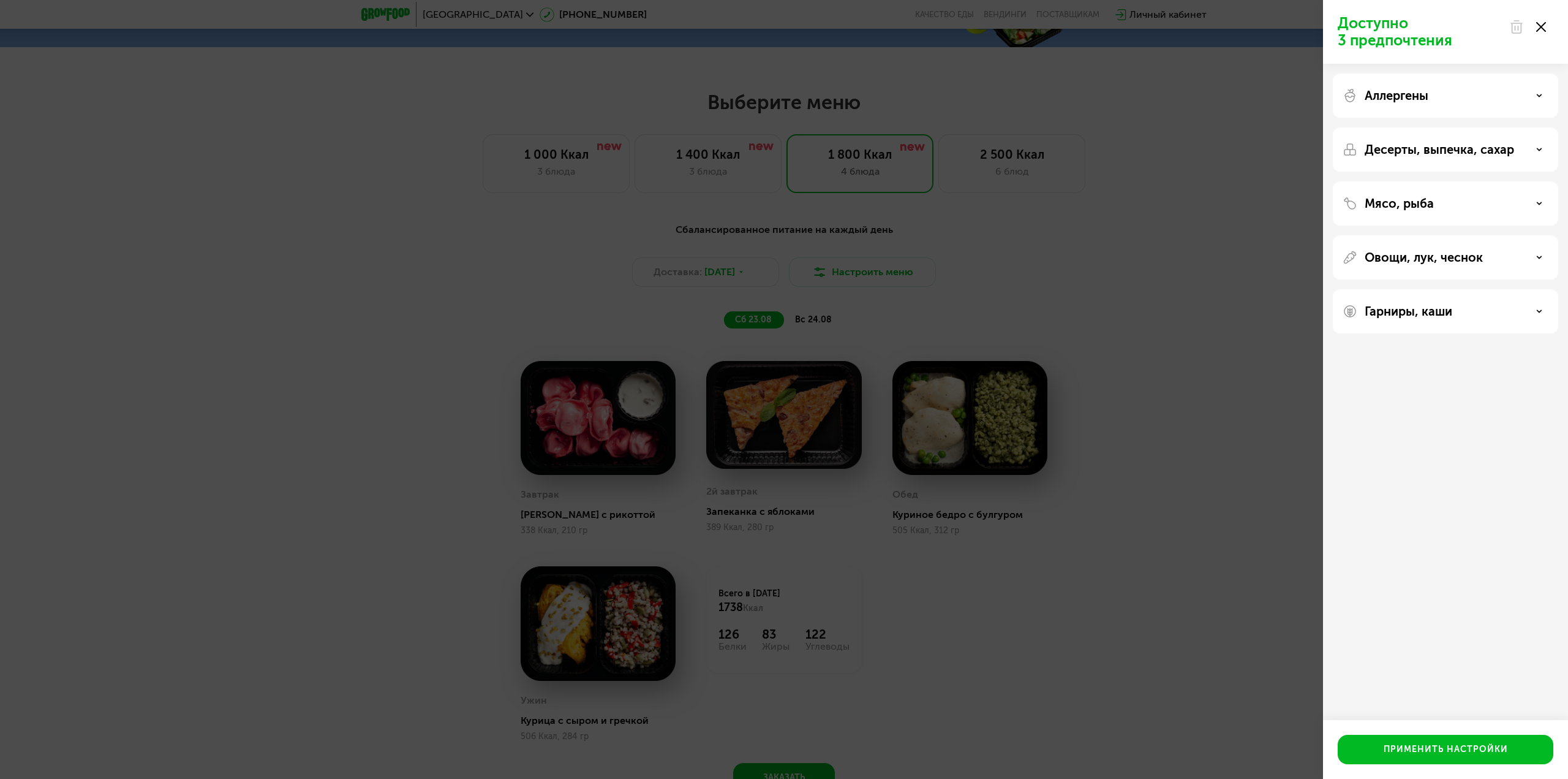
click at [1421, 149] on p "Десерты, выпечка, сахар" at bounding box center [1440, 150] width 149 height 14
click at [1413, 151] on p "Десерты, выпечка, сахар" at bounding box center [1440, 150] width 149 height 14
click at [1405, 201] on p "Мясо, рыба" at bounding box center [1400, 203] width 69 height 14
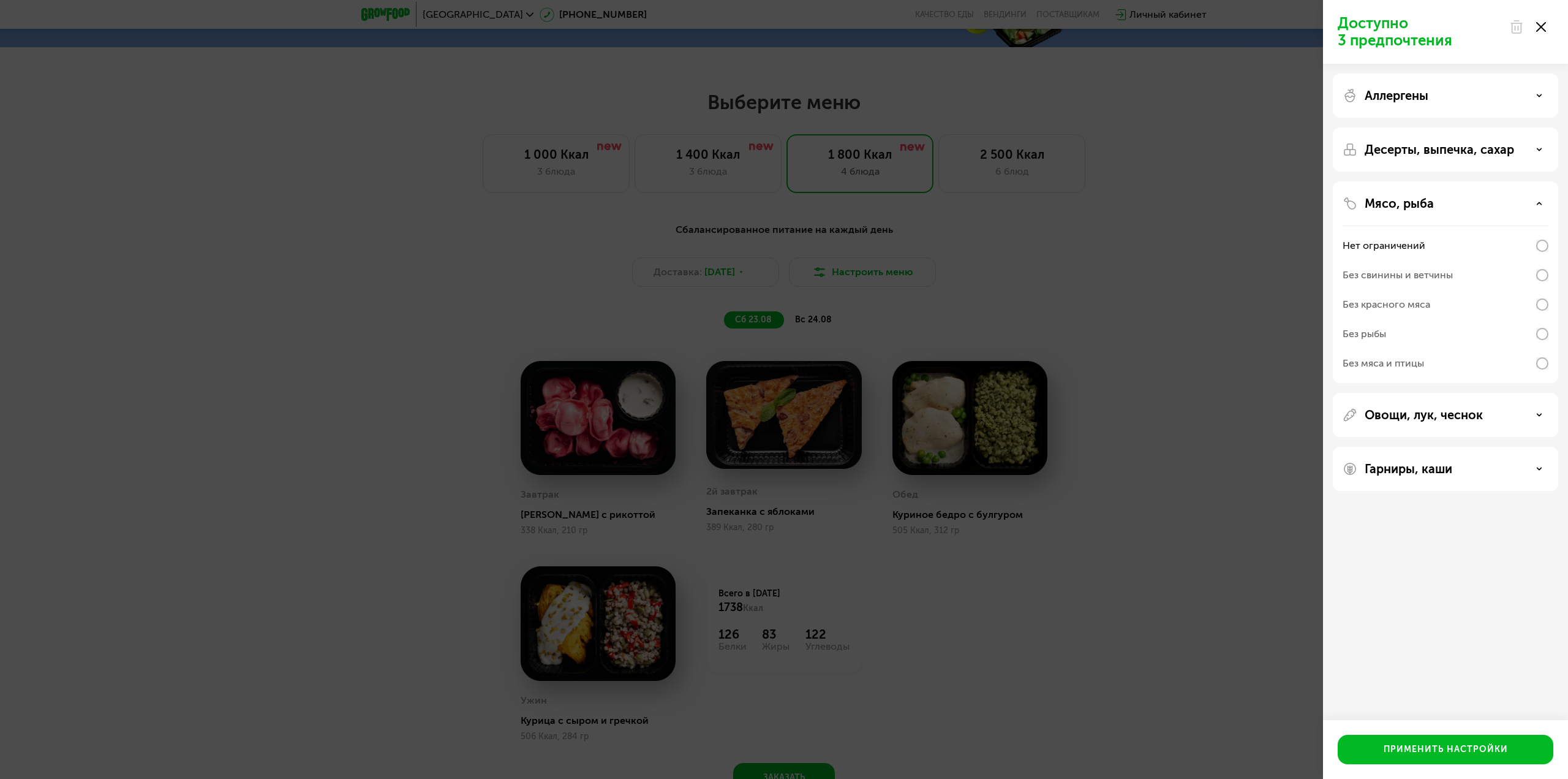
click at [1391, 349] on div "Без рыбы" at bounding box center [1445, 363] width 206 height 30
click at [1398, 414] on p "Овощи, лук, чеснок" at bounding box center [1424, 414] width 118 height 14
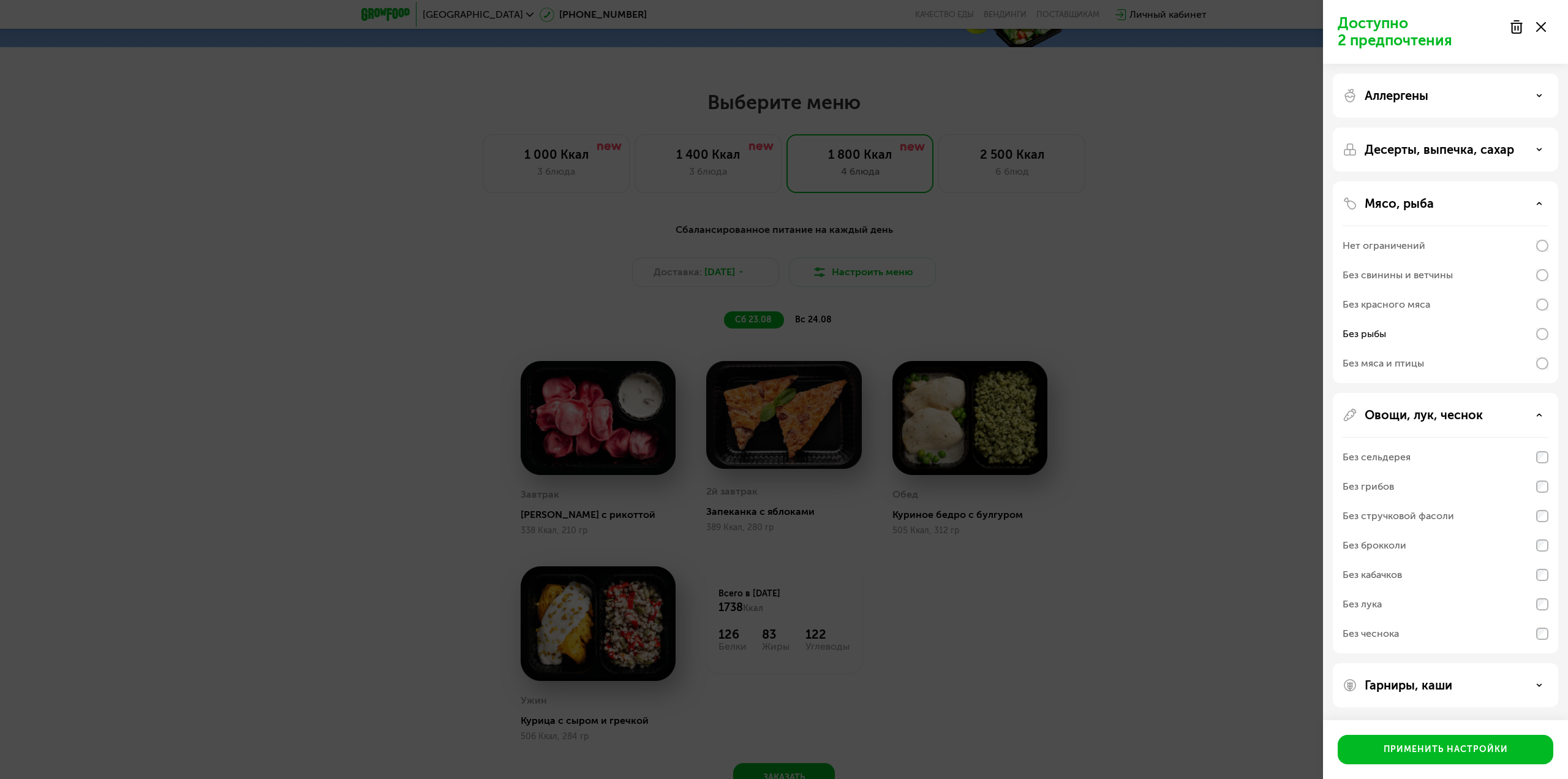
click at [1411, 673] on div "Гарниры, каши" at bounding box center [1445, 685] width 225 height 44
click at [1420, 681] on p "Гарниры, каши" at bounding box center [1409, 685] width 88 height 14
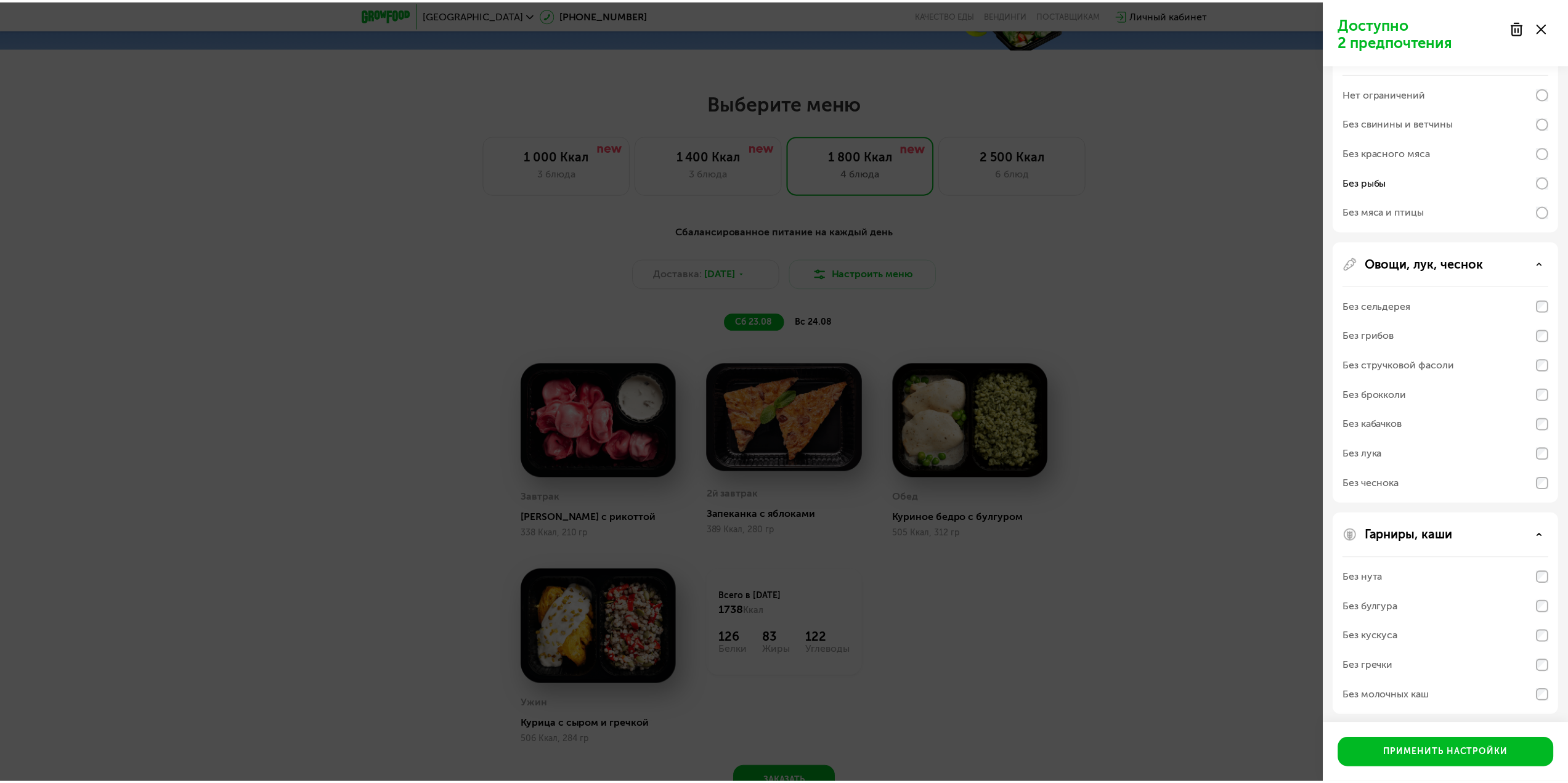
scroll to position [158, 0]
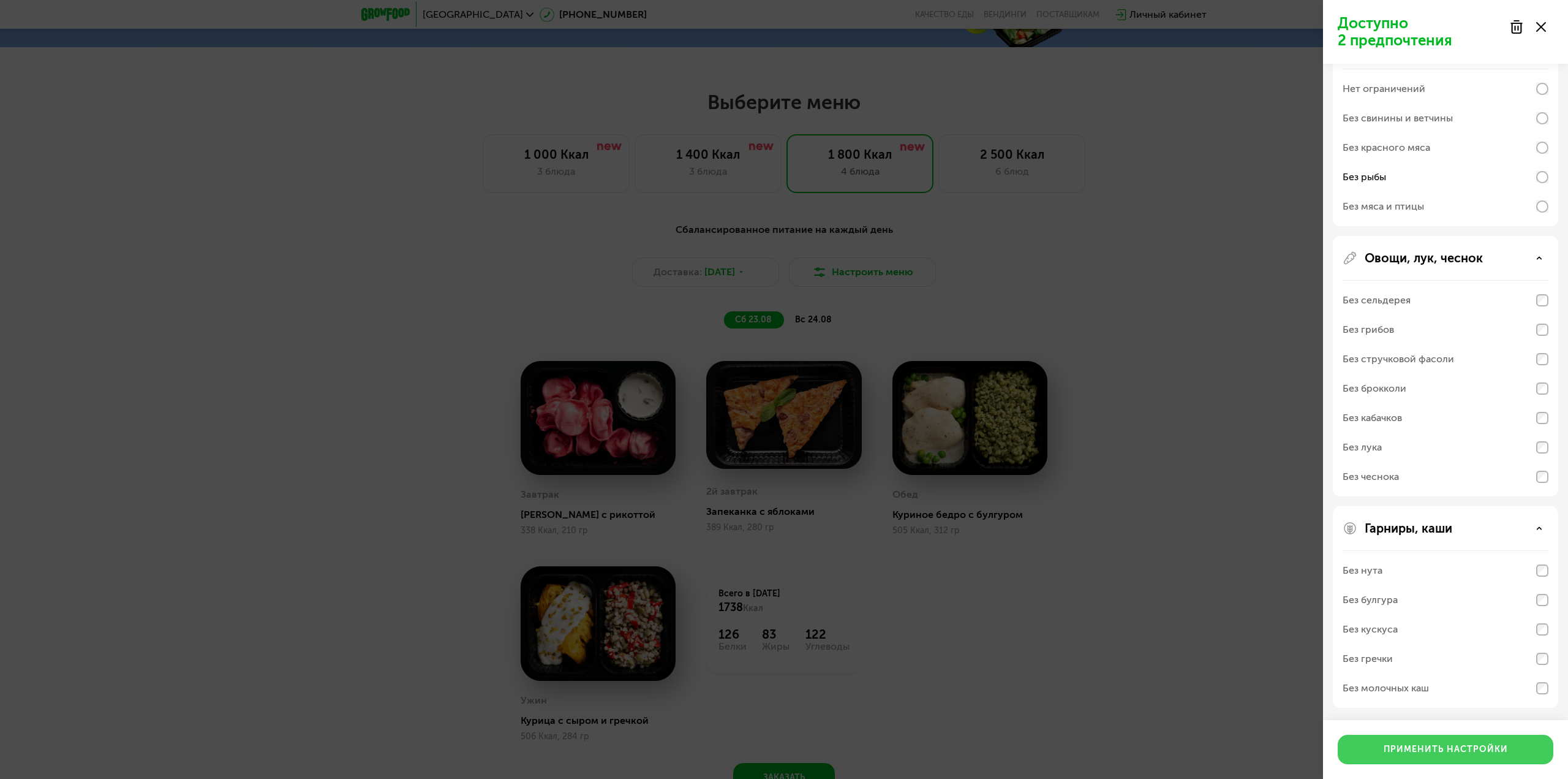
click at [1405, 744] on div "Применить настройки" at bounding box center [1446, 749] width 125 height 12
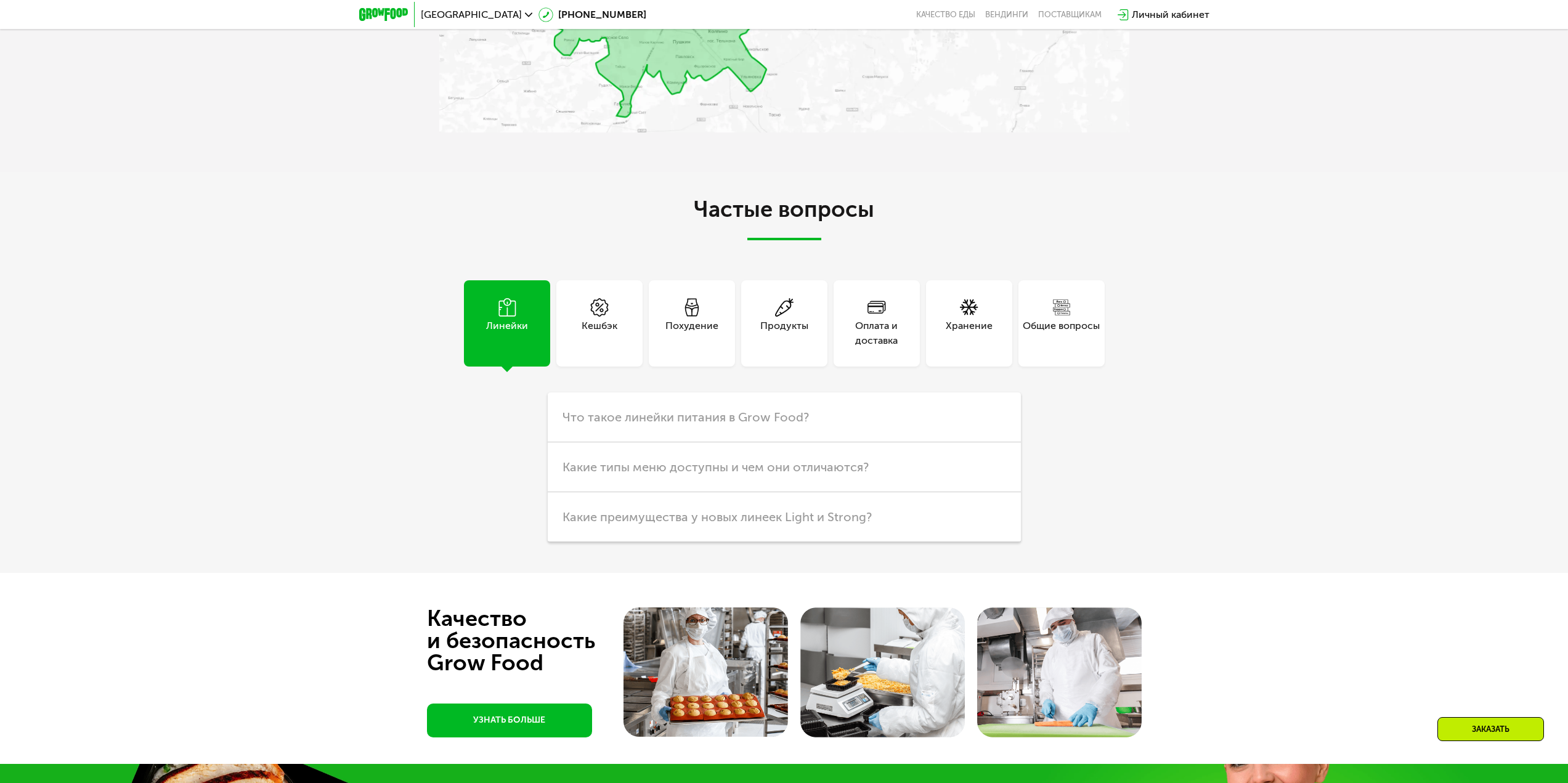
scroll to position [3130, 0]
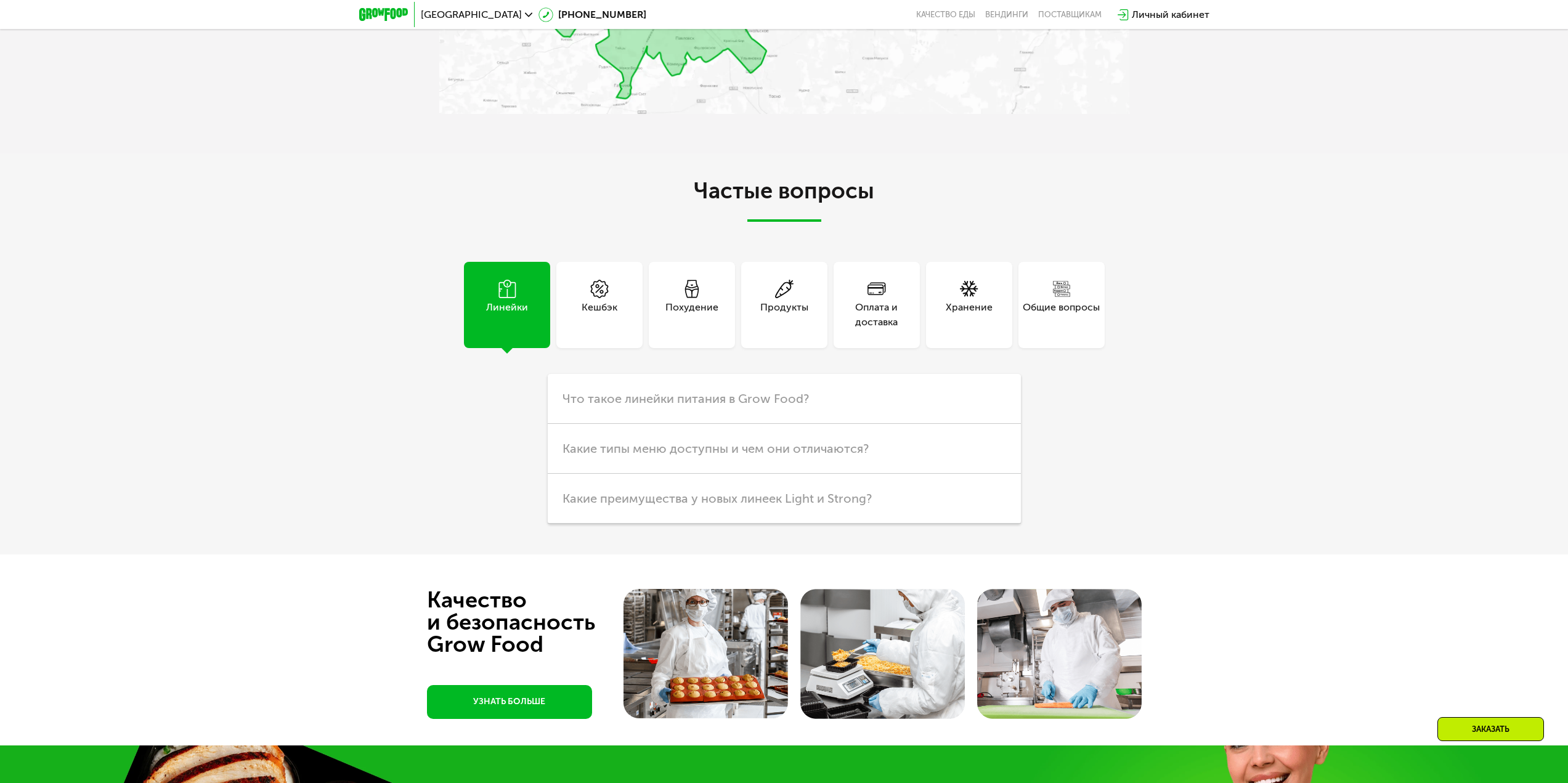
click at [589, 324] on div "Кешбэк" at bounding box center [599, 314] width 36 height 30
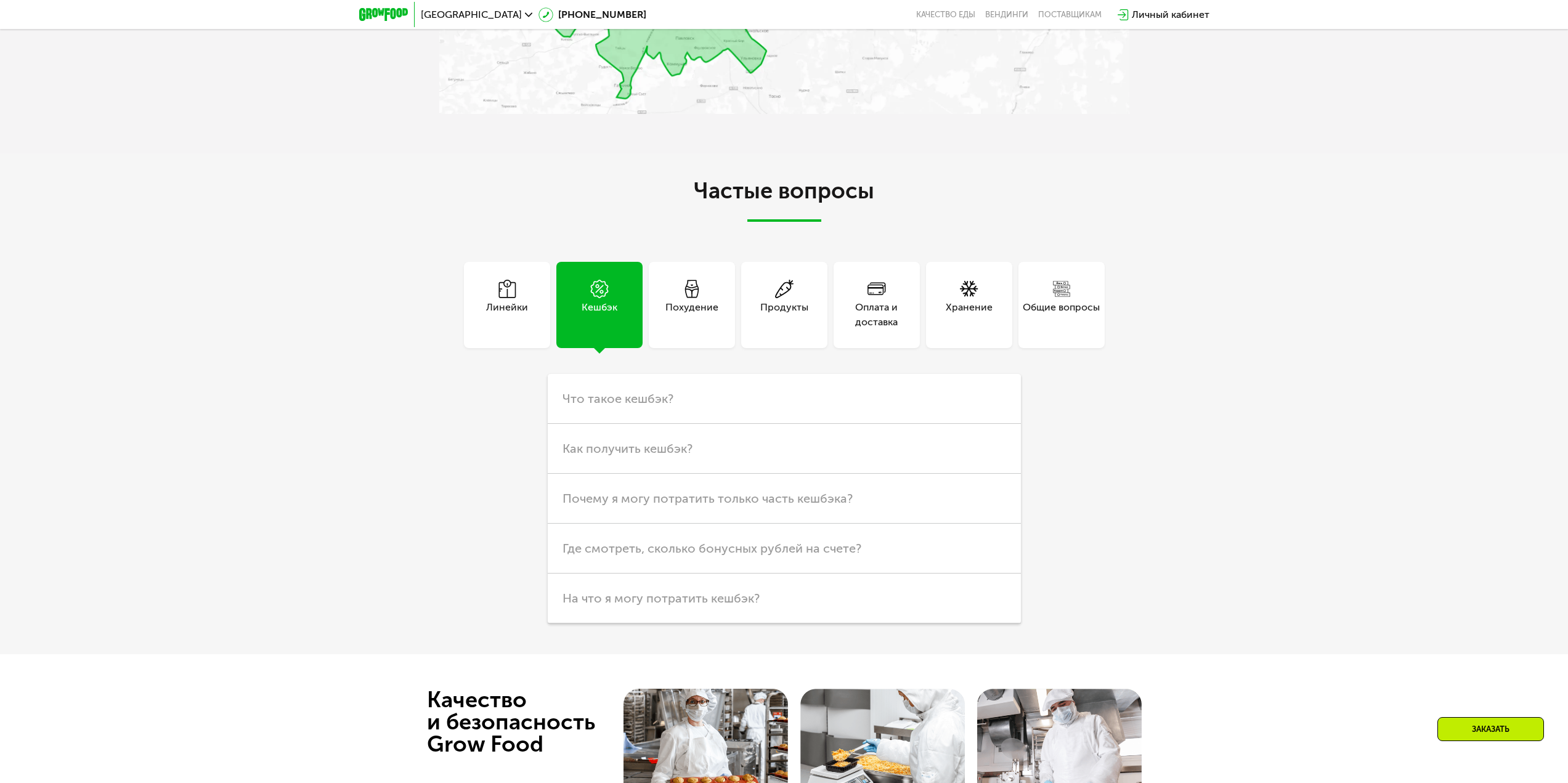
click at [707, 341] on div "Похудение" at bounding box center [692, 304] width 86 height 86
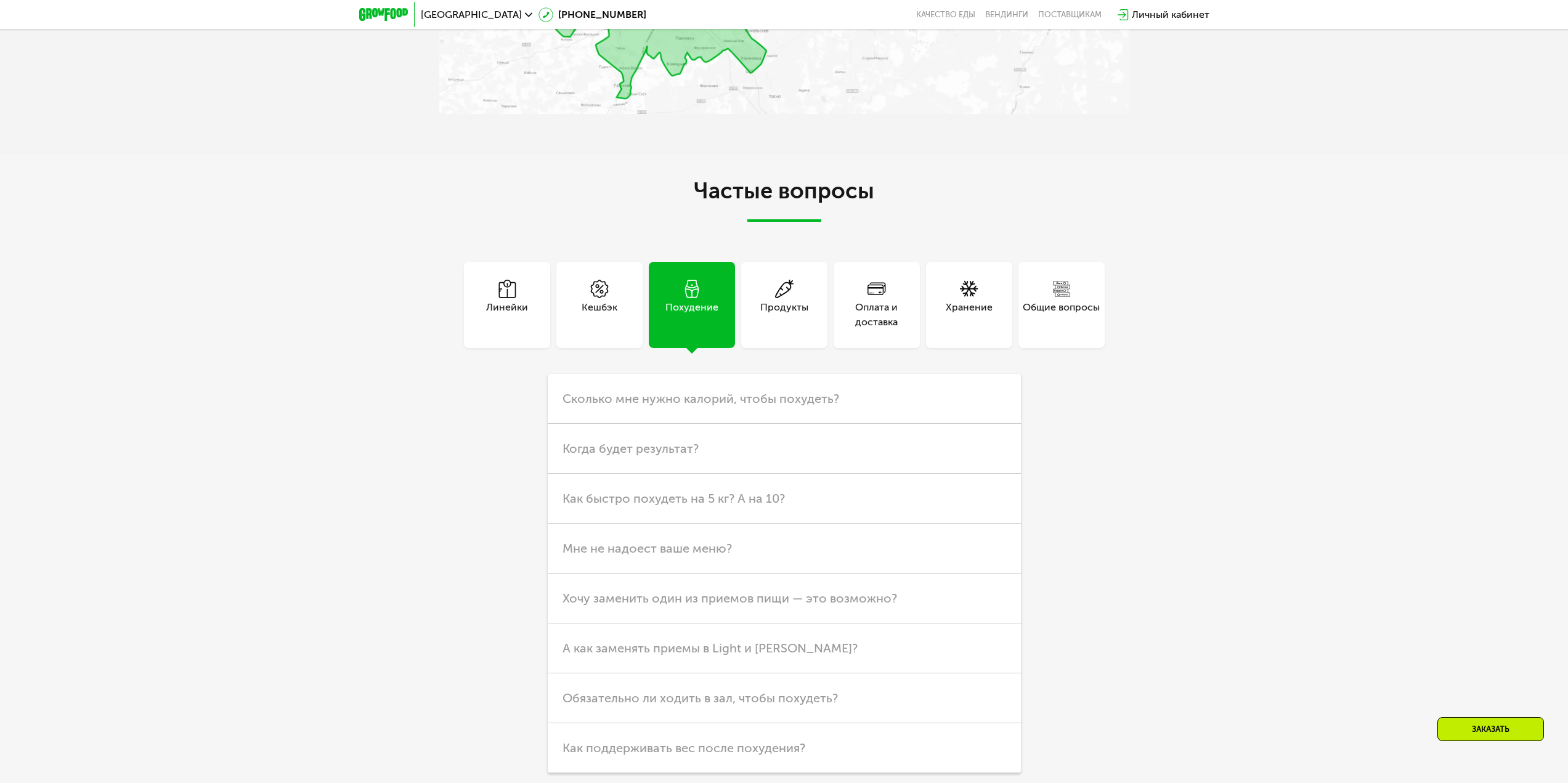
click at [782, 337] on div "Продукты" at bounding box center [784, 304] width 86 height 86
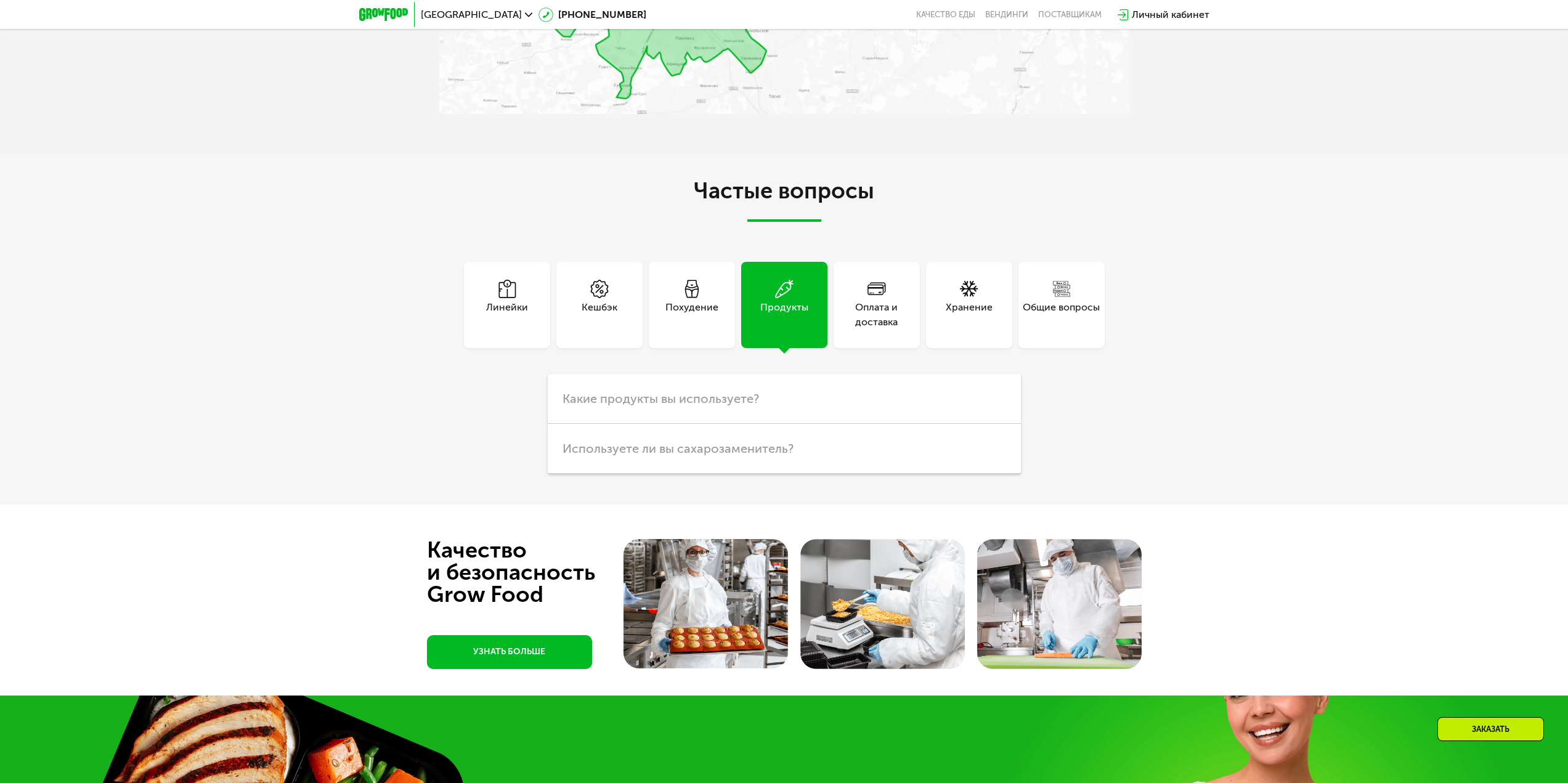
drag, startPoint x: 862, startPoint y: 329, endPoint x: 923, endPoint y: 334, distance: 61.2
click at [862, 329] on div "Оплата и доставка" at bounding box center [876, 304] width 86 height 86
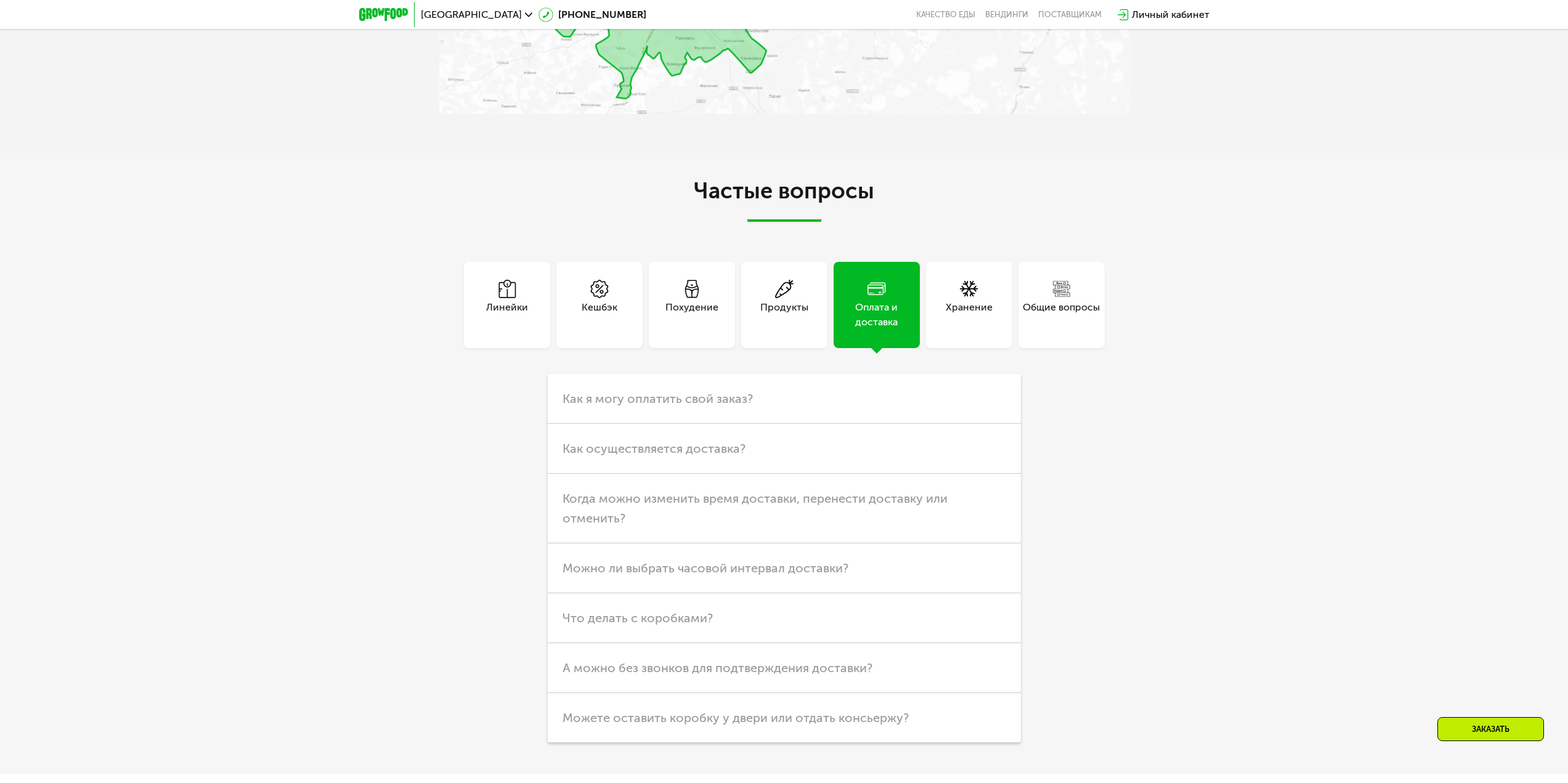
click at [943, 334] on div "Хранение" at bounding box center [969, 304] width 86 height 86
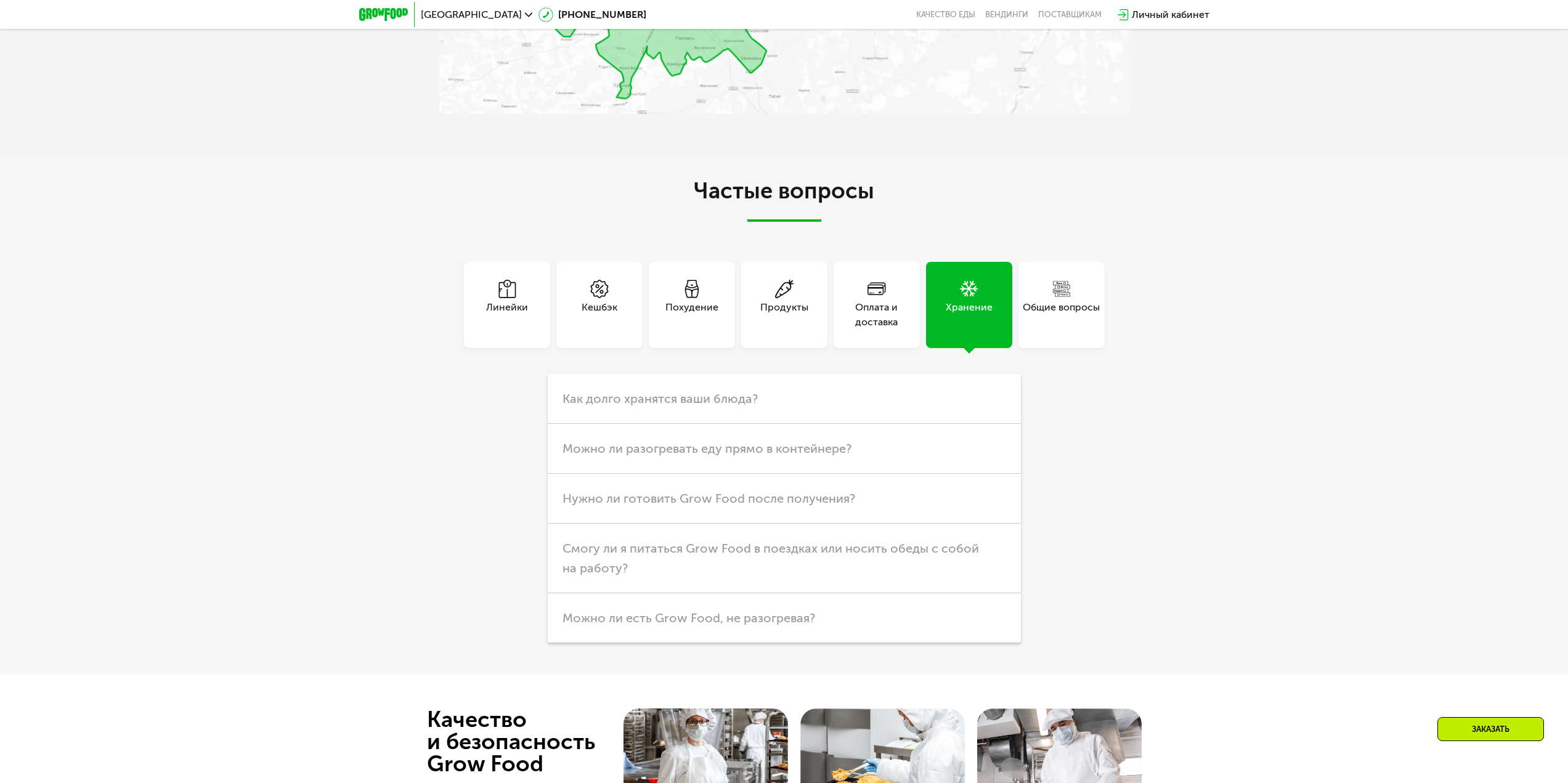
click at [1078, 326] on div "Общие вопросы" at bounding box center [1061, 314] width 77 height 30
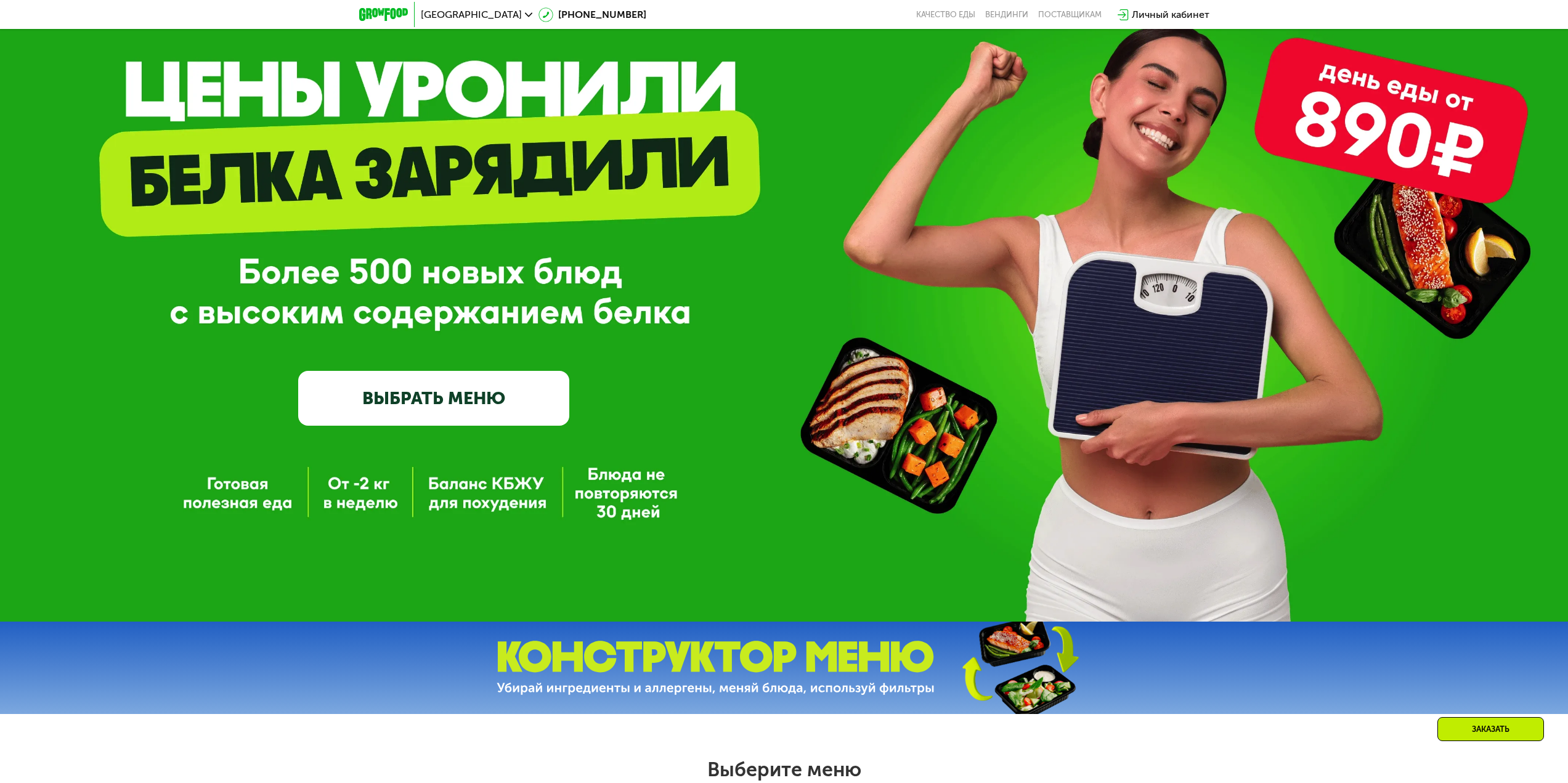
scroll to position [0, 0]
